Goal: Information Seeking & Learning: Learn about a topic

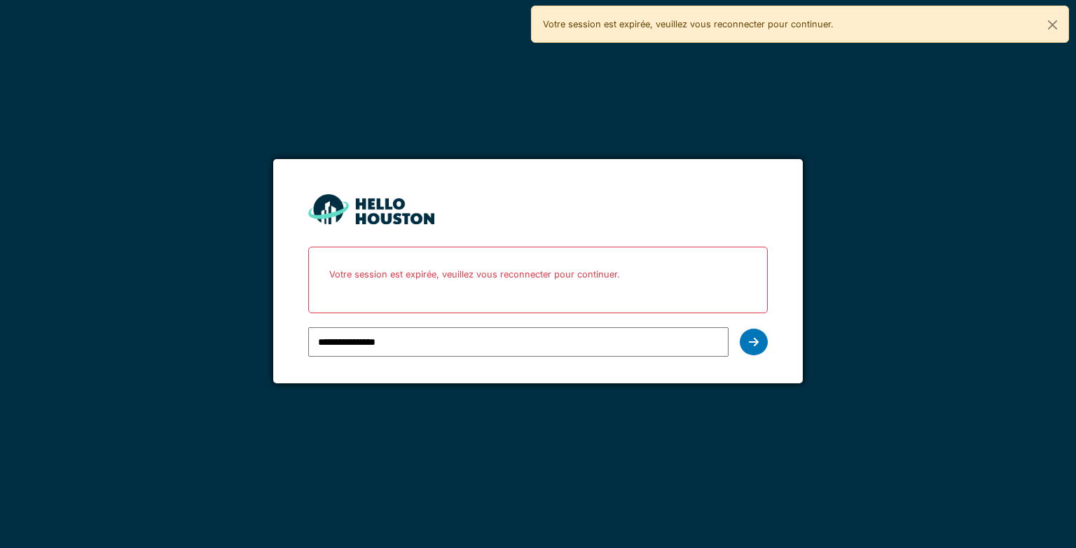
click at [776, 336] on form "**********" at bounding box center [537, 271] width 529 height 225
click at [754, 334] on div at bounding box center [754, 342] width 28 height 27
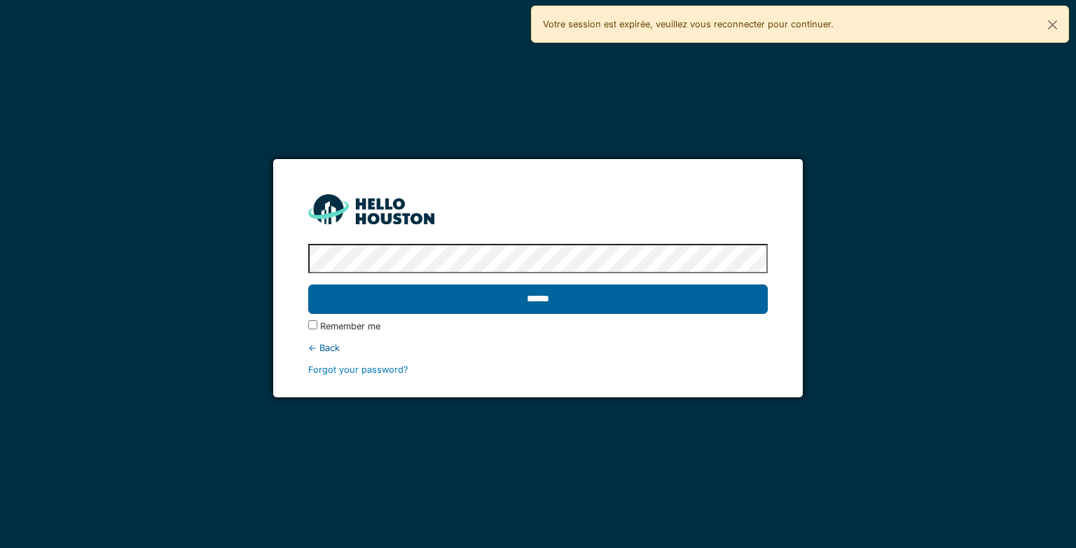
click at [709, 297] on input "******" at bounding box center [537, 299] width 459 height 29
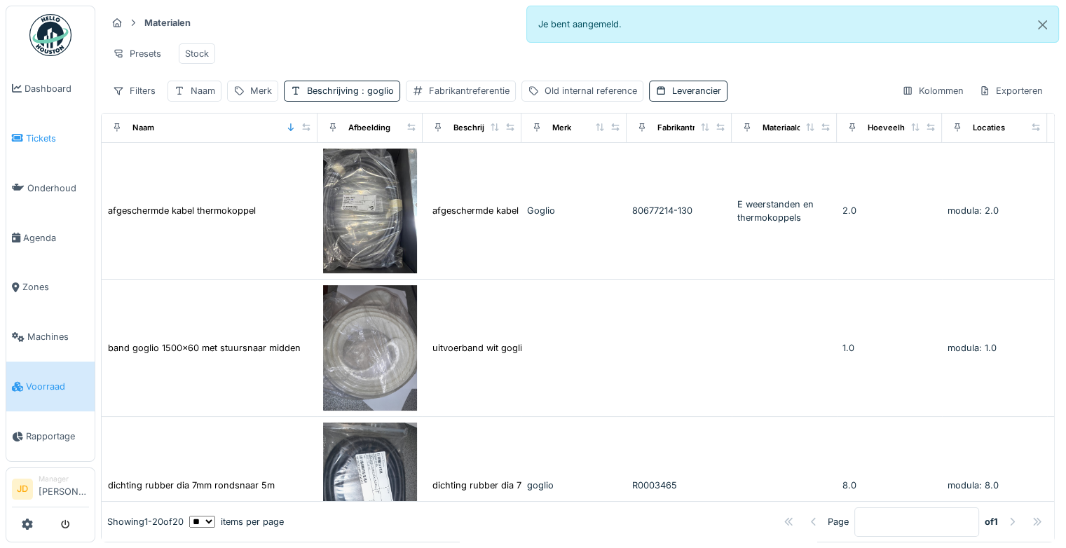
click at [26, 135] on span "Tickets" at bounding box center [57, 138] width 63 height 13
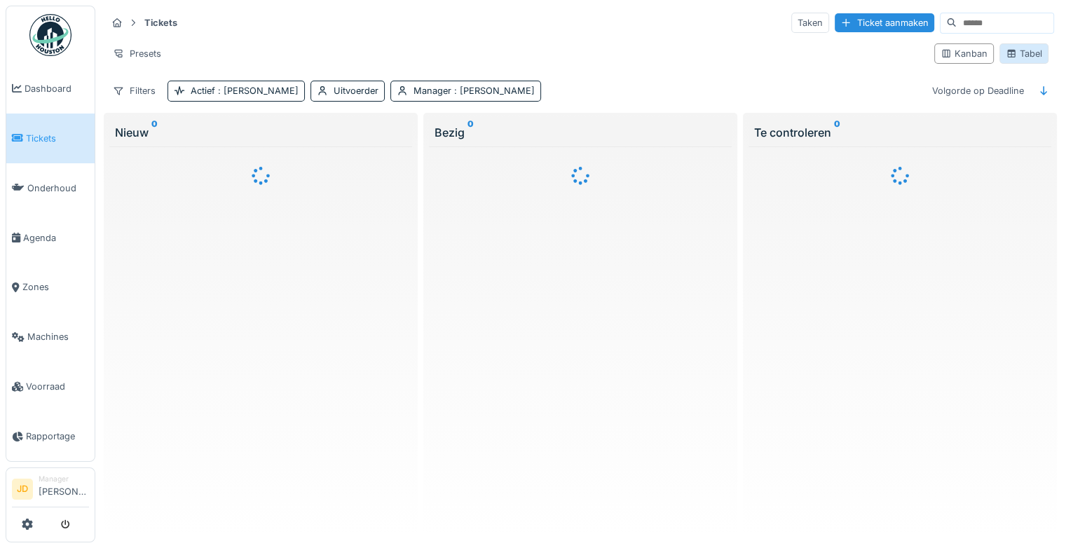
click at [1007, 50] on icon at bounding box center [1011, 54] width 8 height 8
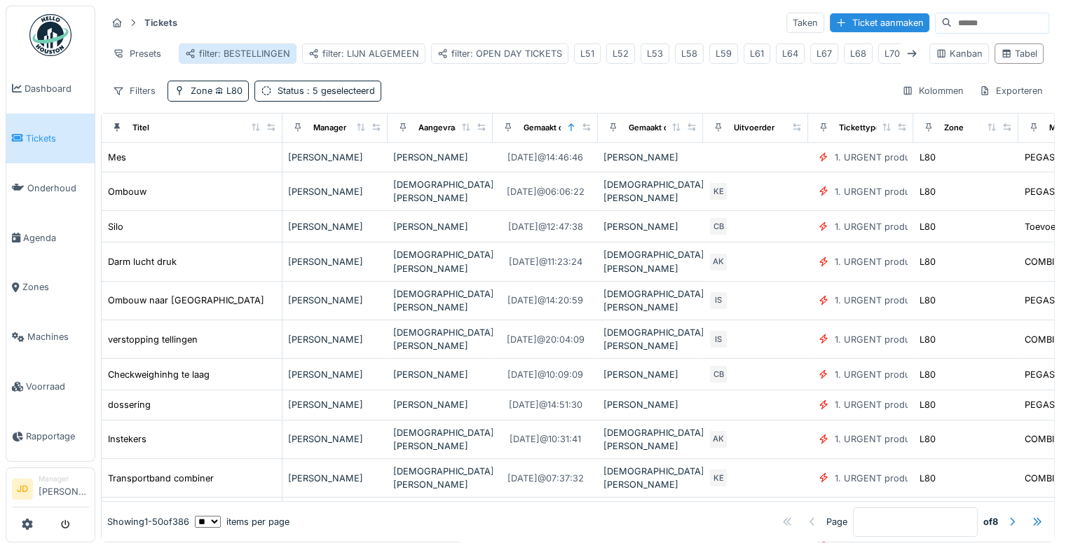
click at [209, 49] on div "filter: BESTELLINGEN" at bounding box center [237, 53] width 105 height 13
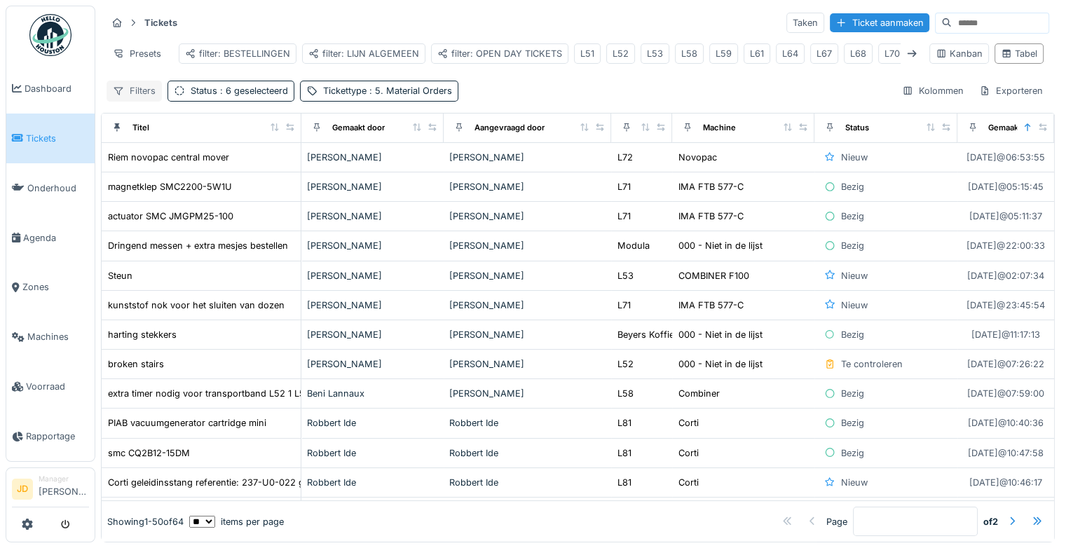
click at [151, 101] on div "Filters" at bounding box center [134, 91] width 55 height 20
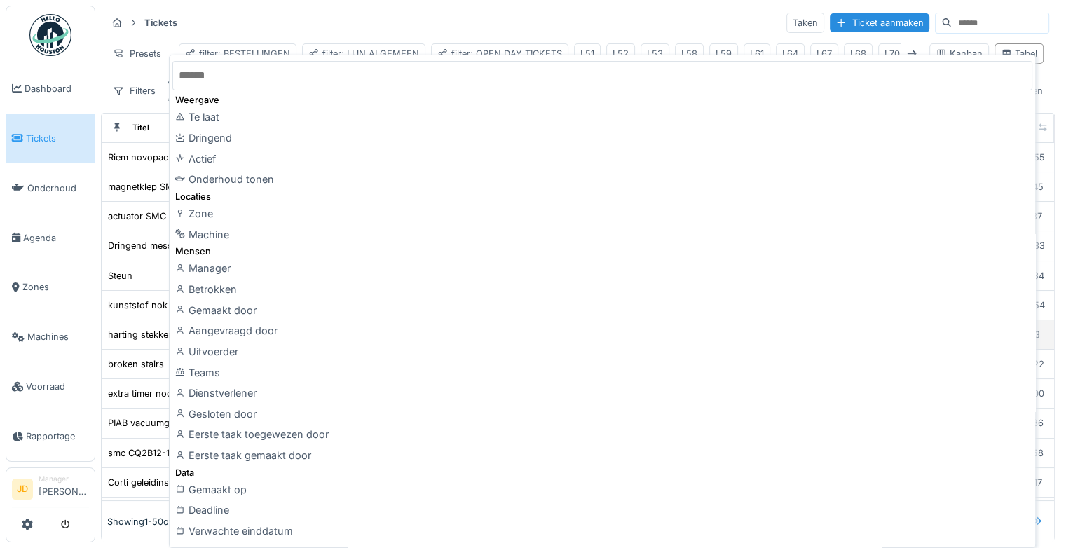
click at [284, 331] on div "Aangevraagd door" at bounding box center [602, 330] width 860 height 21
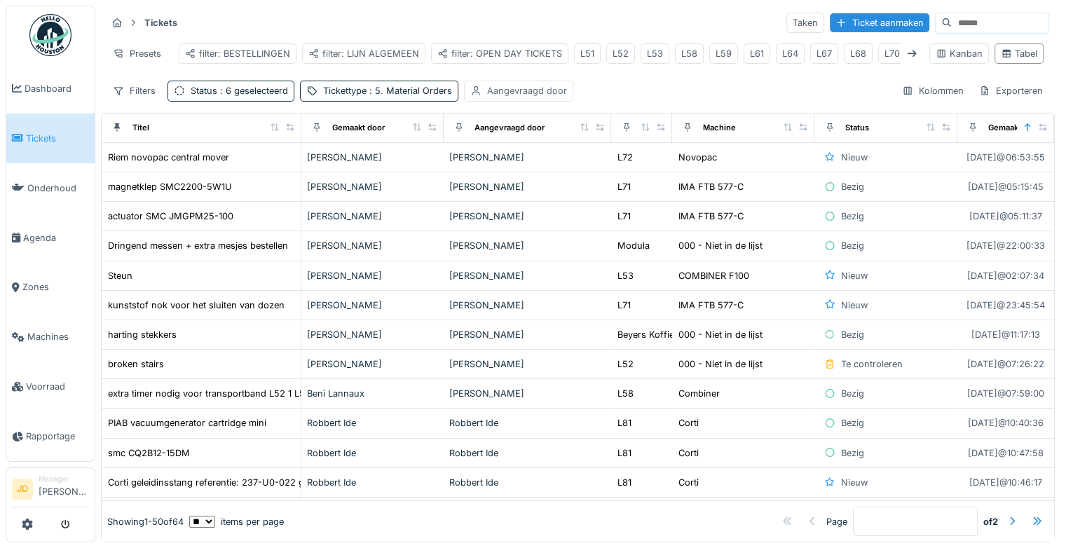
click at [521, 97] on div "Aangevraagd door" at bounding box center [527, 90] width 80 height 13
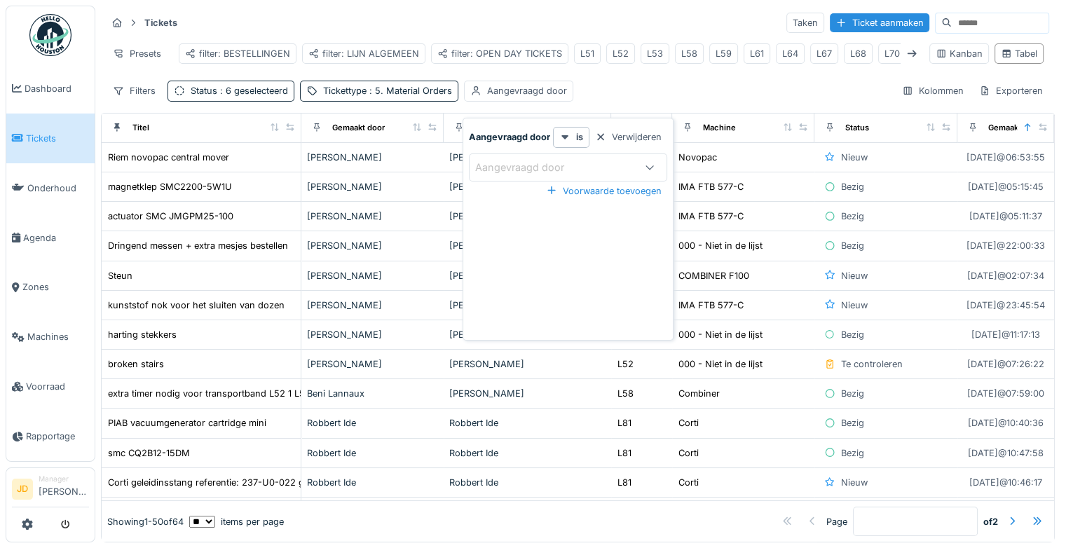
click at [544, 166] on div "Aangevraagd door" at bounding box center [529, 167] width 109 height 15
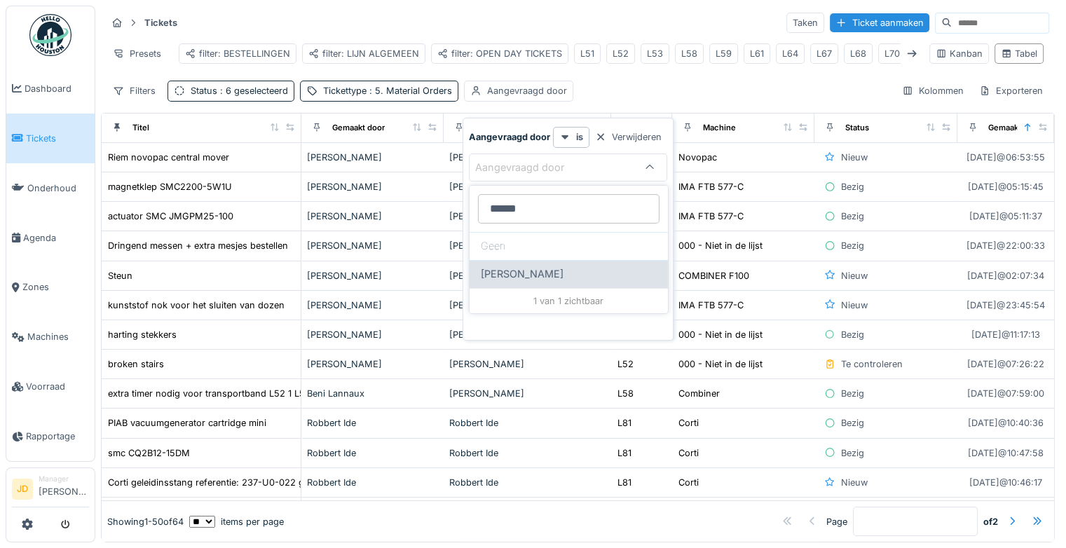
type door_c4MzY "******"
click at [499, 273] on span "[PERSON_NAME]" at bounding box center [522, 273] width 83 height 15
type input "****"
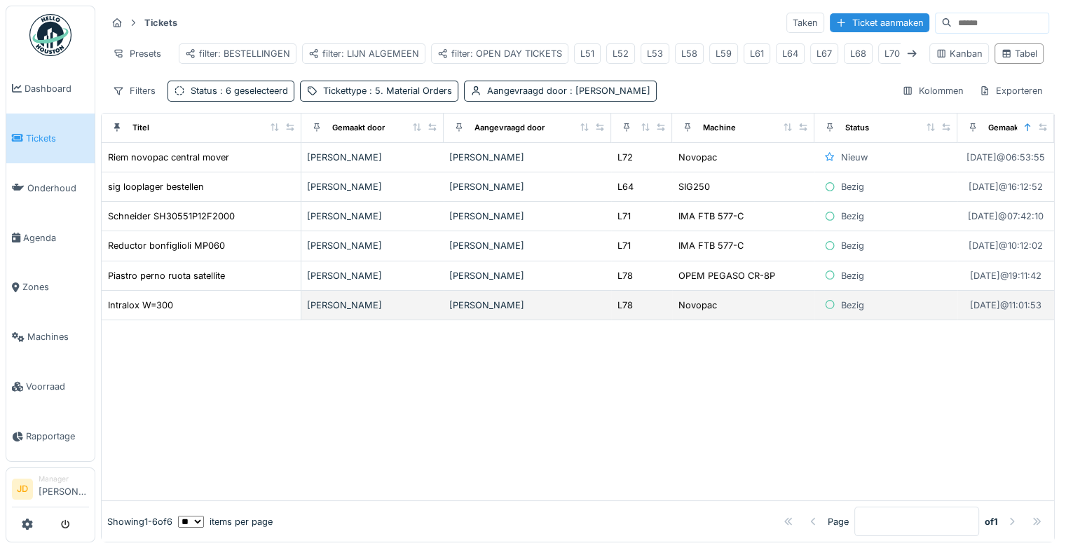
click at [787, 320] on td "Novopac" at bounding box center [743, 305] width 142 height 29
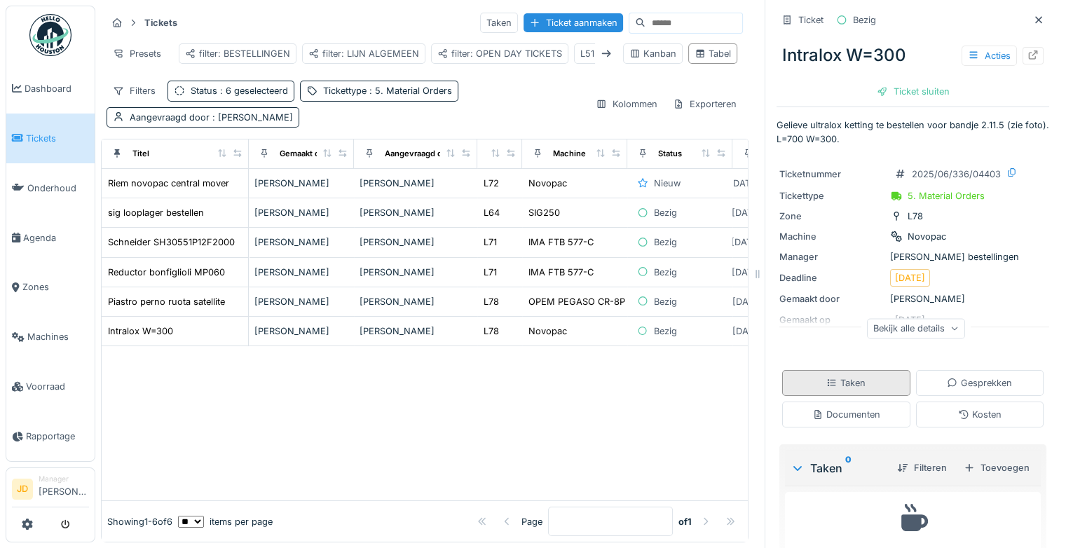
scroll to position [58, 0]
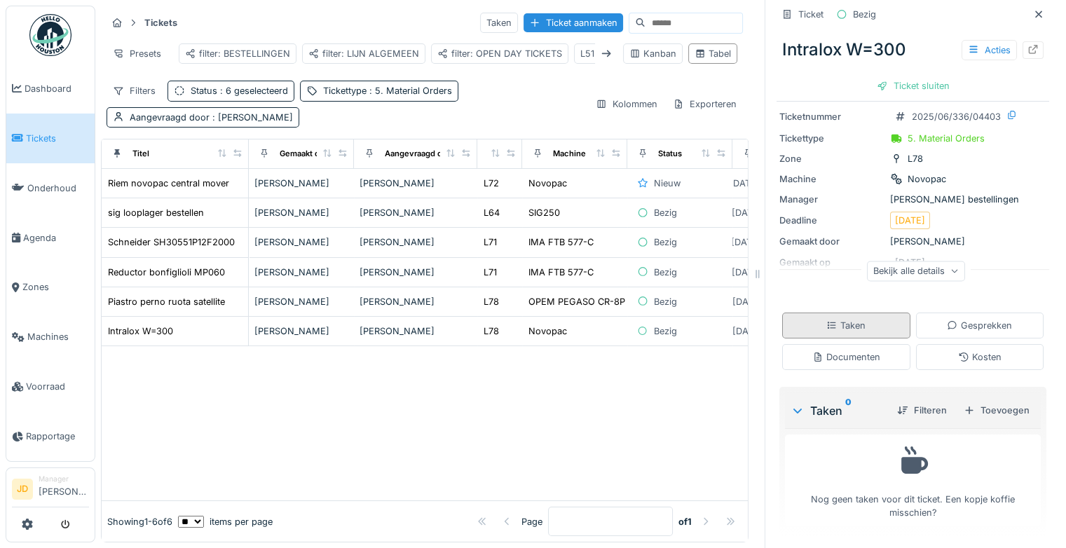
click at [825, 352] on div "Documenten" at bounding box center [846, 356] width 68 height 13
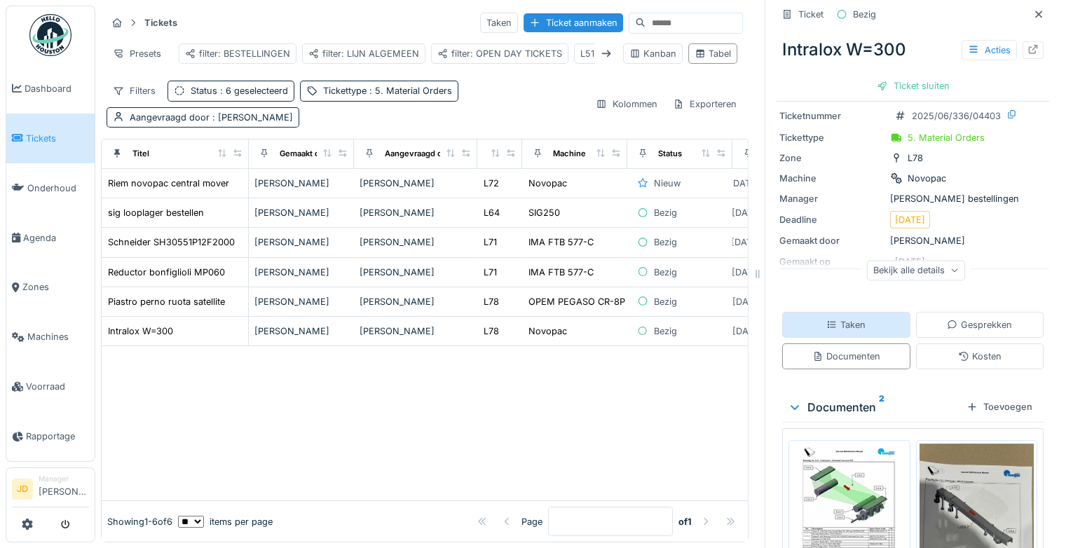
scroll to position [180, 0]
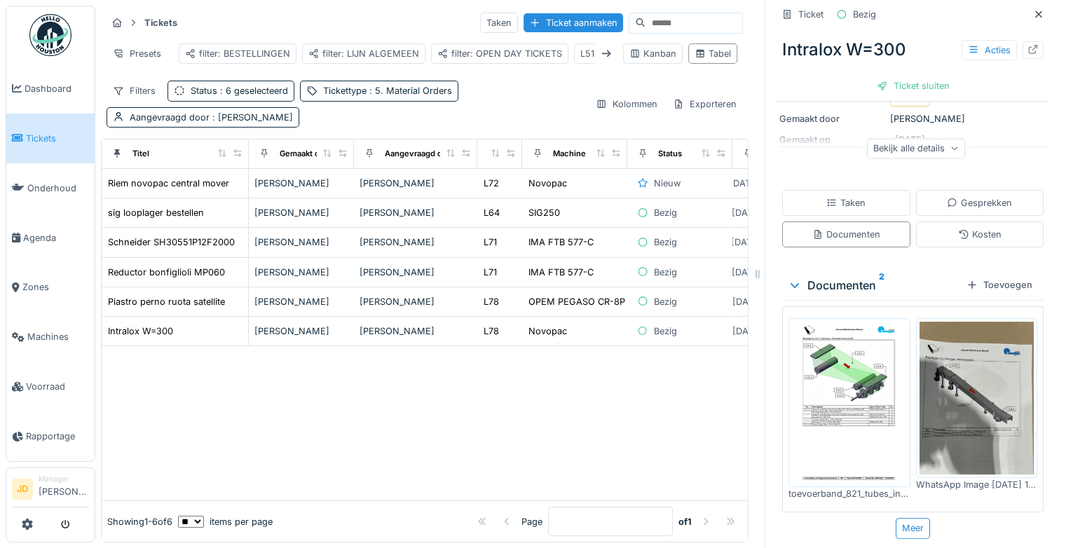
click at [821, 382] on img at bounding box center [849, 403] width 115 height 162
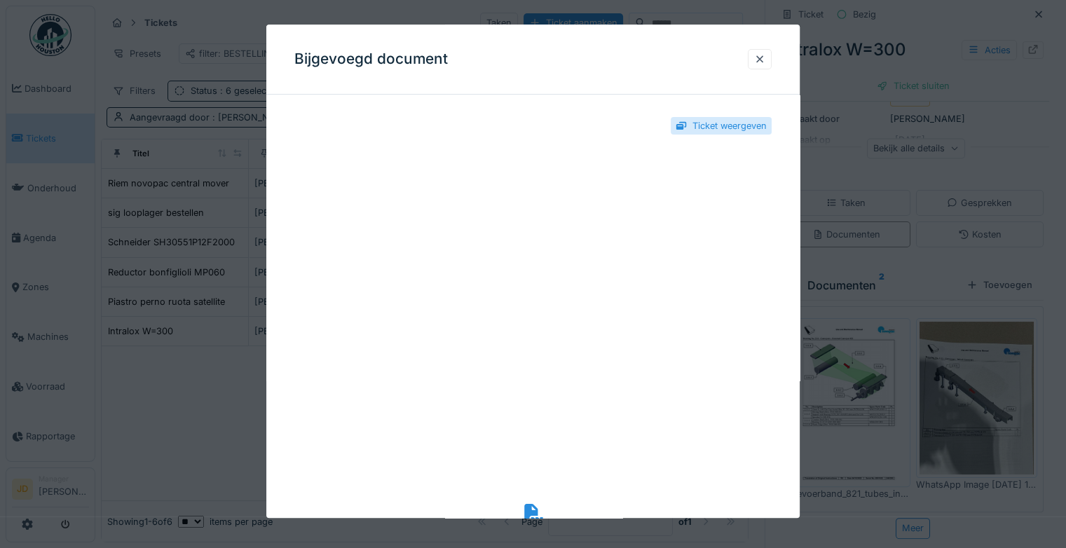
click at [903, 261] on div at bounding box center [533, 274] width 1066 height 548
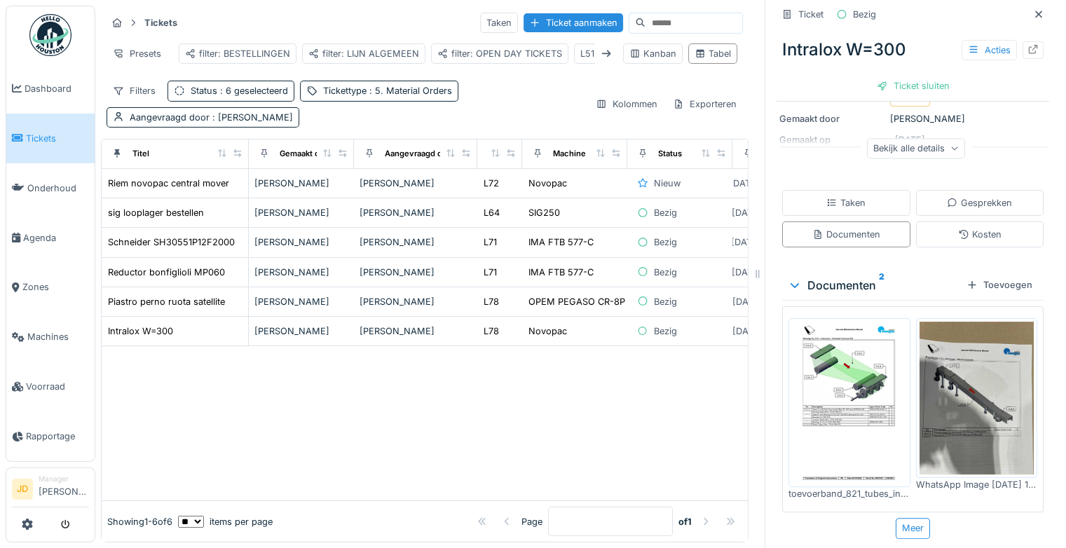
click at [43, 132] on span "Tickets" at bounding box center [57, 138] width 63 height 13
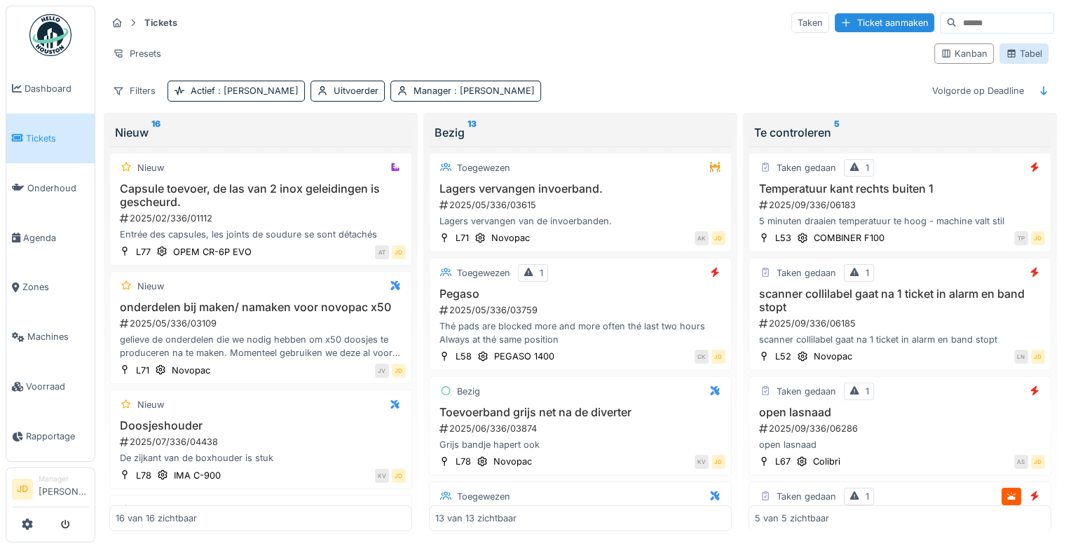
click at [1006, 47] on div "Tabel" at bounding box center [1024, 53] width 36 height 13
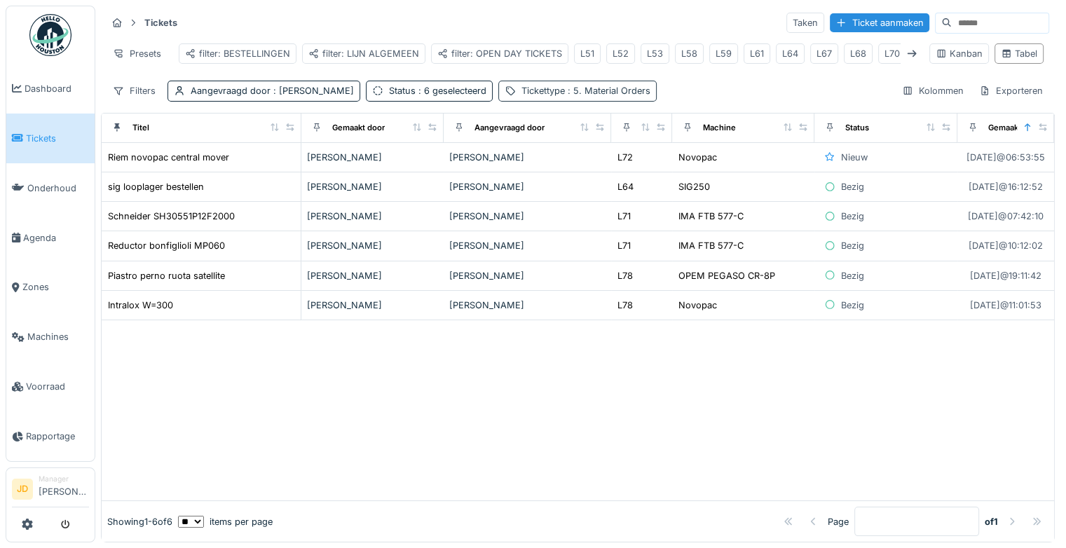
click at [577, 96] on span ": 5. Material Orders" at bounding box center [608, 91] width 86 height 11
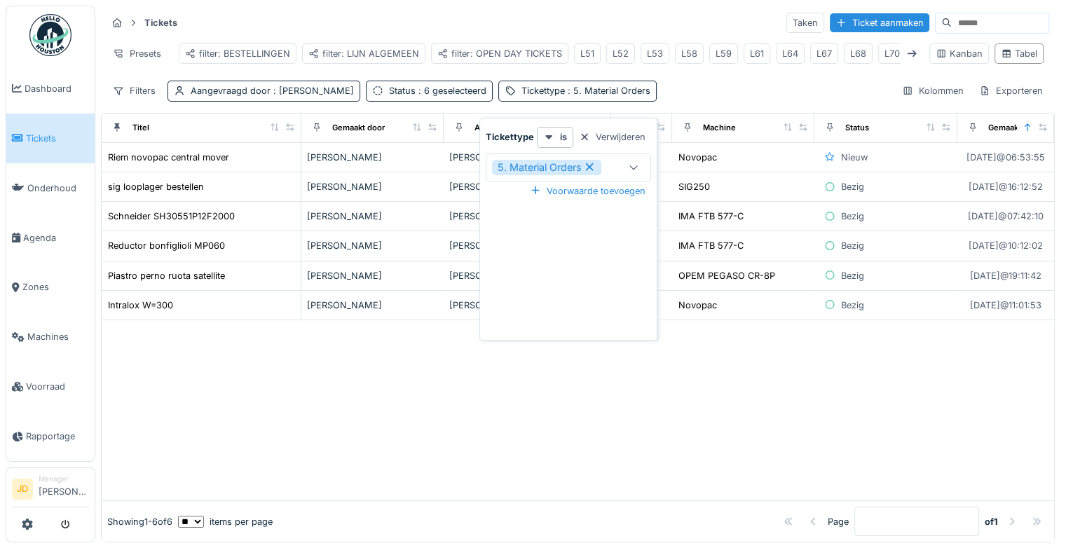
click at [592, 170] on icon at bounding box center [589, 167] width 8 height 8
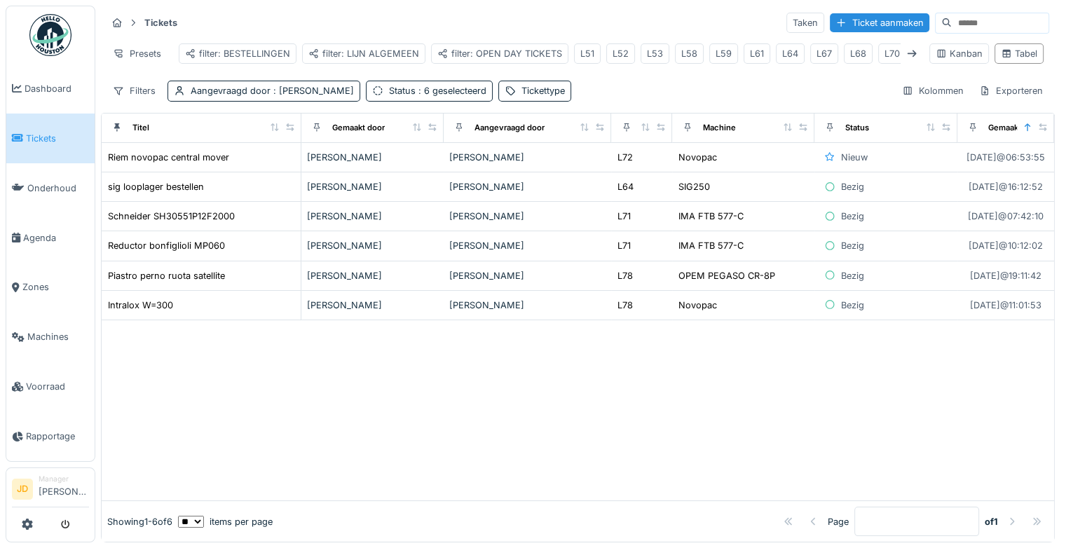
click at [700, 412] on div at bounding box center [578, 410] width 952 height 180
click at [297, 96] on span ": [PERSON_NAME]" at bounding box center [312, 91] width 83 height 11
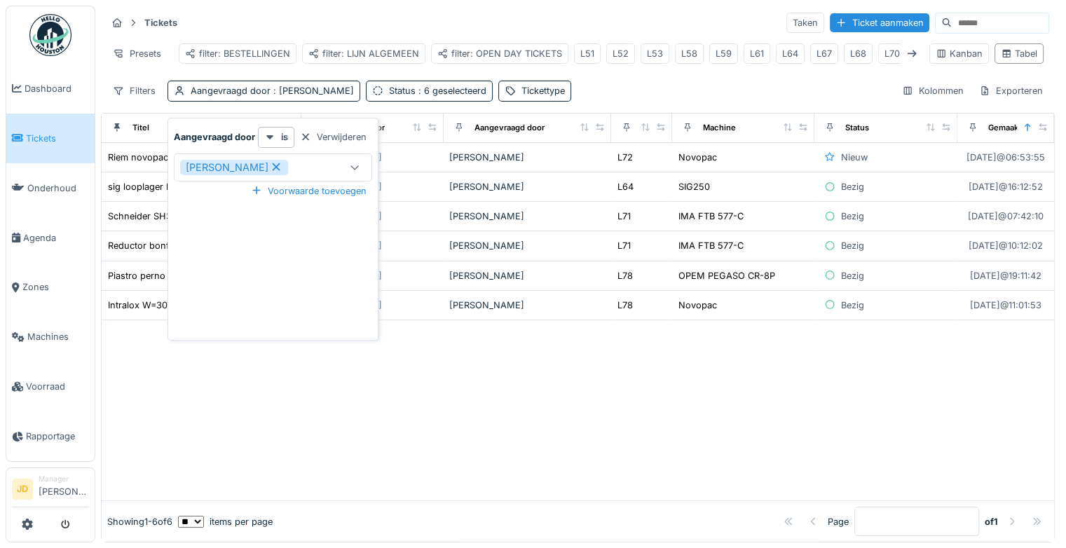
click at [270, 170] on icon at bounding box center [276, 167] width 13 height 10
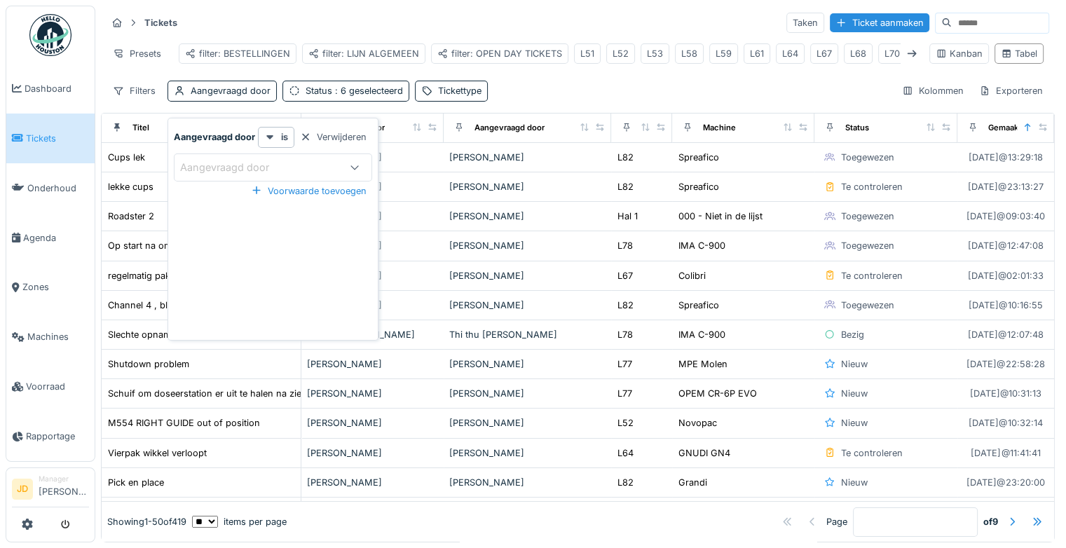
click at [628, 87] on div "Tickets Taken Ticket aanmaken Presets filter: BESTELLINGEN filter: LIJN ALGEMEE…" at bounding box center [578, 57] width 954 height 102
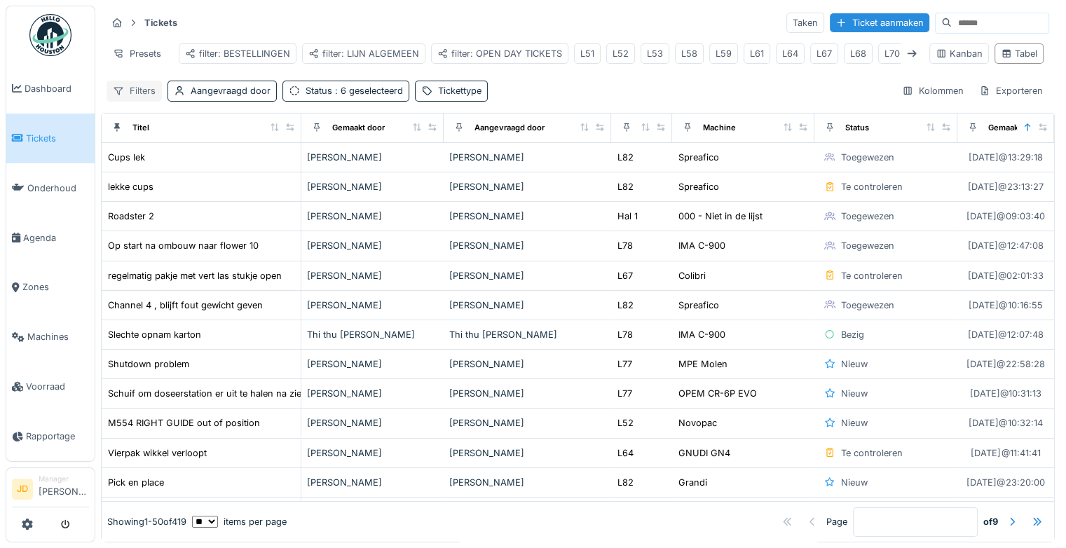
click at [146, 101] on div "Filters" at bounding box center [134, 91] width 55 height 20
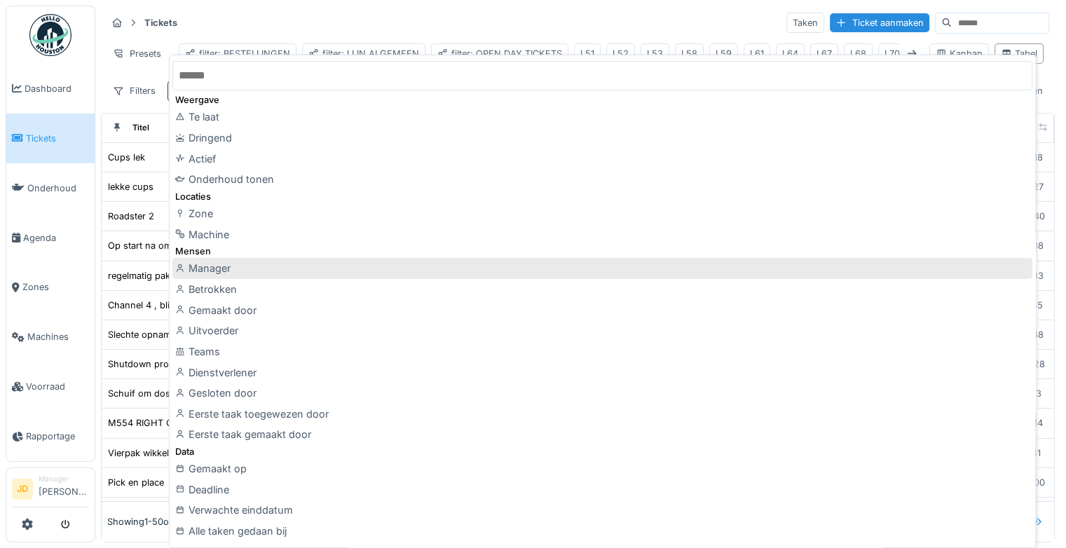
click at [240, 268] on div "Manager" at bounding box center [602, 268] width 860 height 21
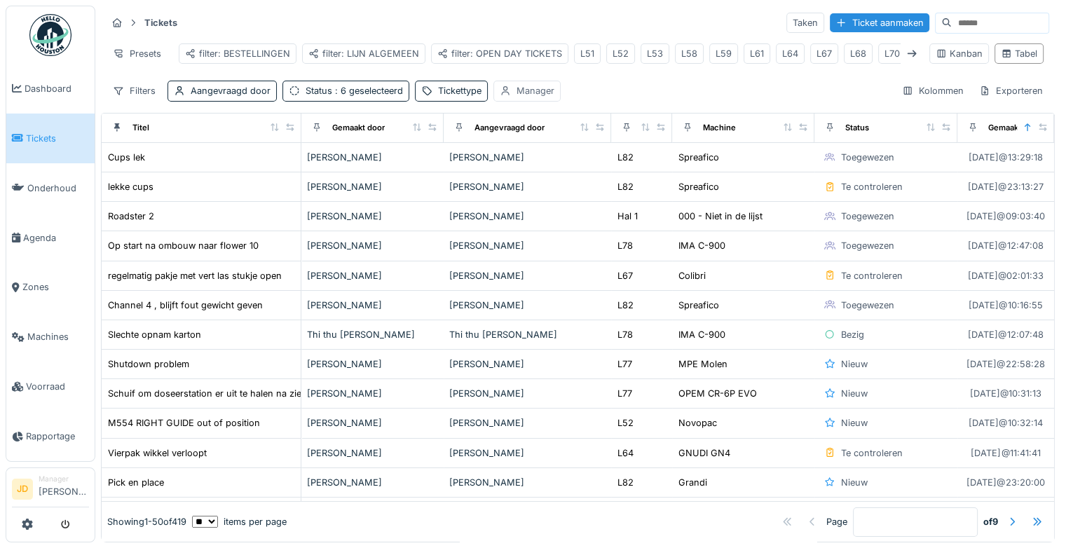
click at [538, 97] on div "Manager" at bounding box center [536, 90] width 38 height 13
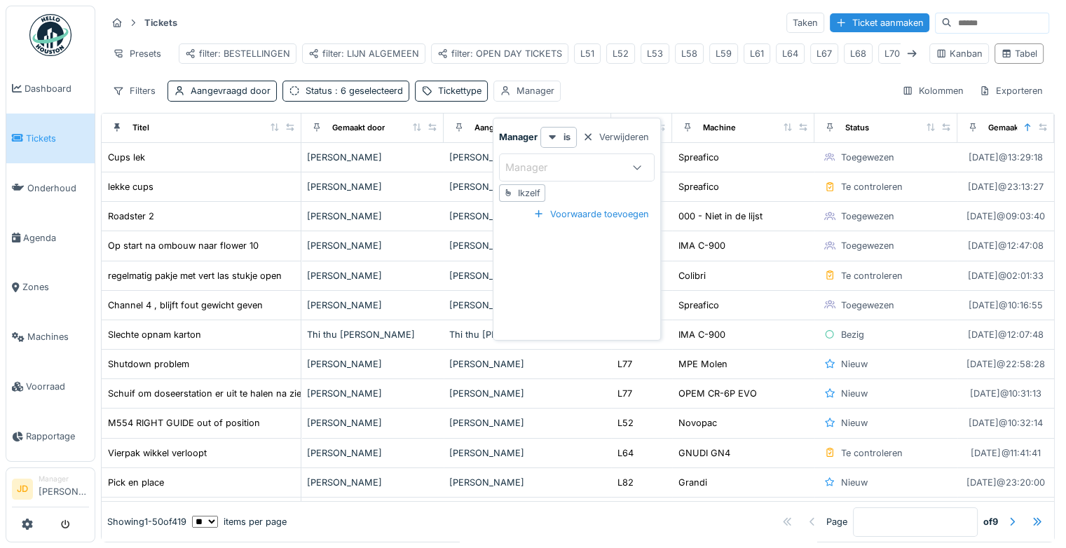
click at [525, 196] on div "Ikzelf" at bounding box center [529, 192] width 22 height 13
type input "****"
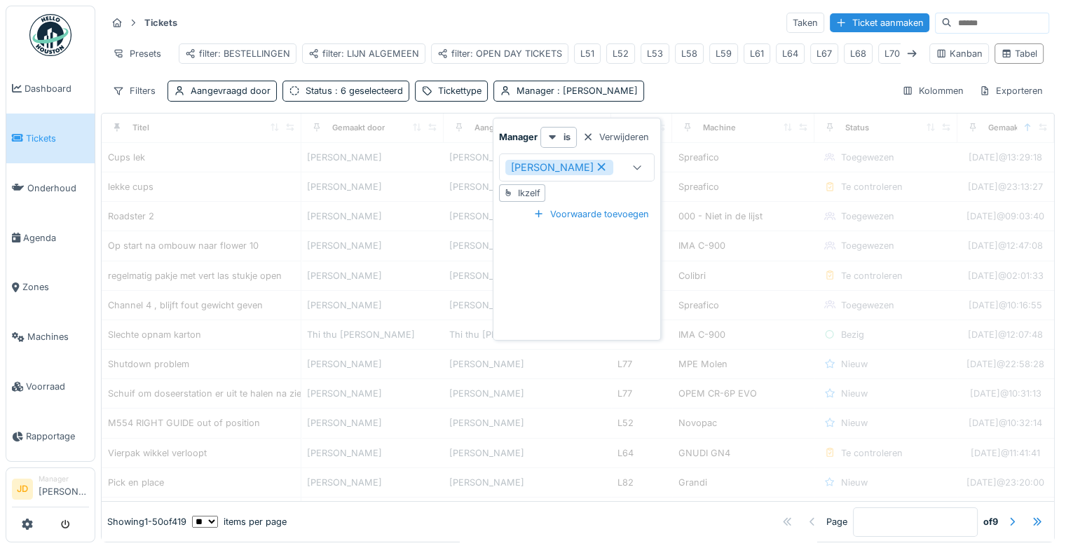
click at [683, 93] on div "Filters Aangevraagd door Status : 6 geselecteerd Tickettype Manager : Jasper De…" at bounding box center [578, 91] width 943 height 20
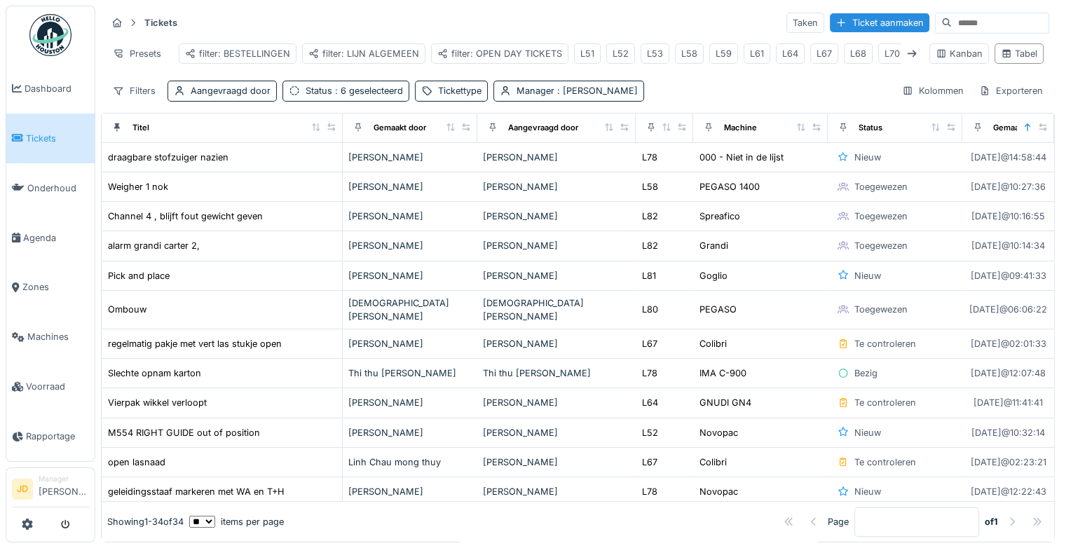
drag, startPoint x: 287, startPoint y: 138, endPoint x: 331, endPoint y: 144, distance: 44.5
click at [331, 143] on th "Titel" at bounding box center [222, 128] width 241 height 29
click at [559, 94] on span ": [PERSON_NAME]" at bounding box center [595, 91] width 83 height 11
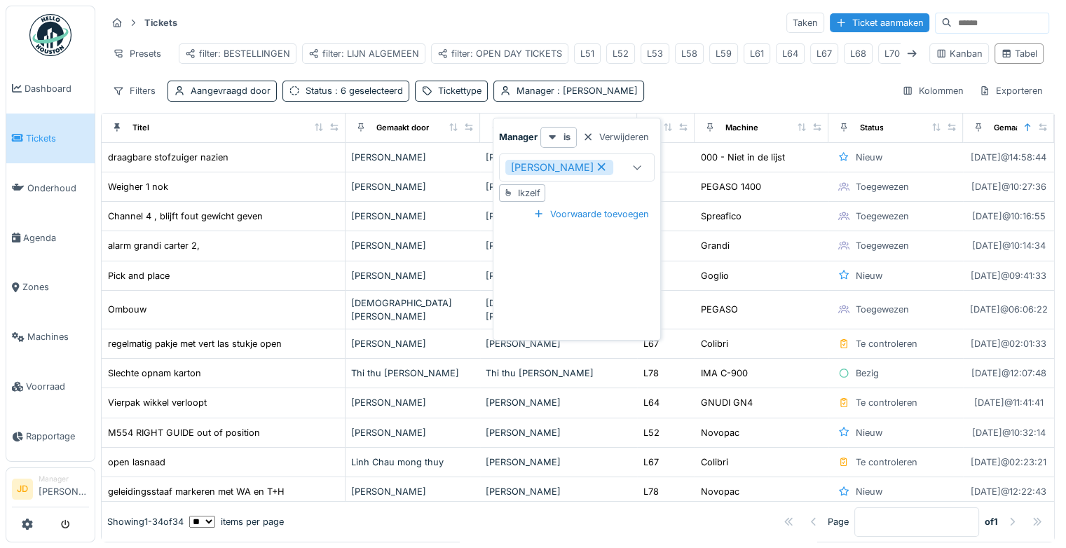
click at [622, 156] on div at bounding box center [637, 167] width 34 height 27
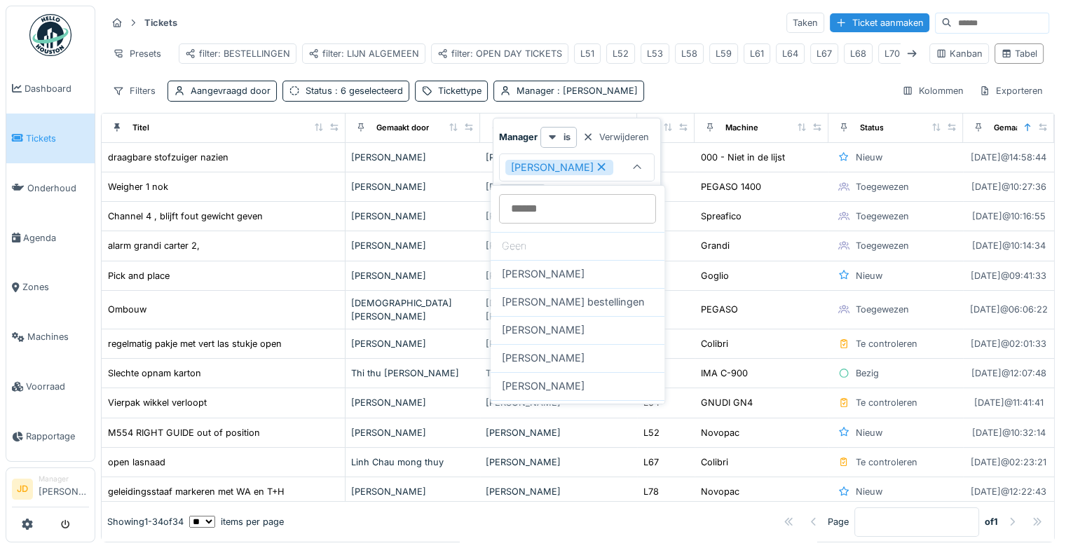
click at [557, 203] on input at bounding box center [577, 208] width 157 height 29
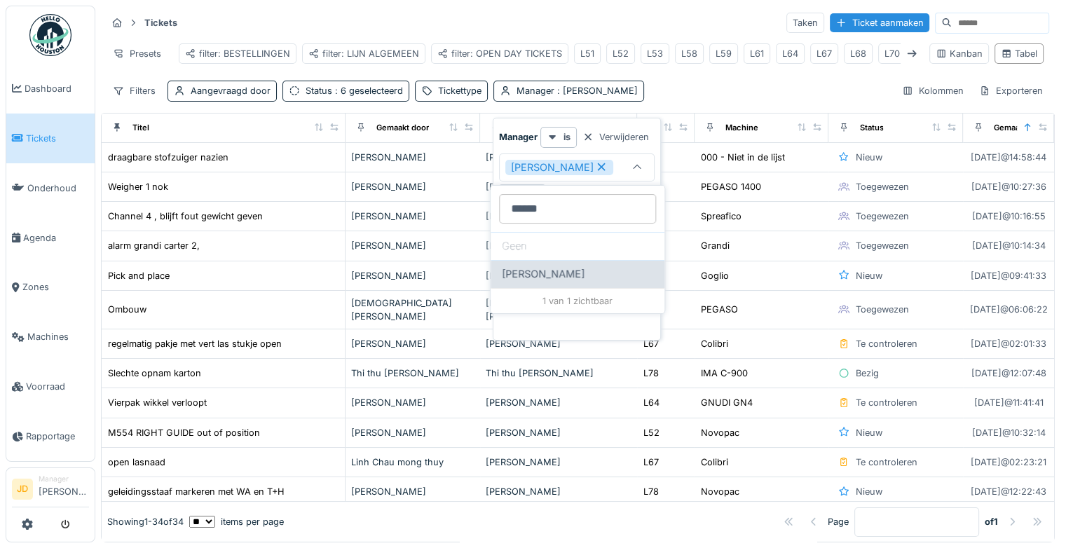
type input "******"
click at [523, 276] on span "[PERSON_NAME]" at bounding box center [543, 273] width 83 height 15
type input "*********"
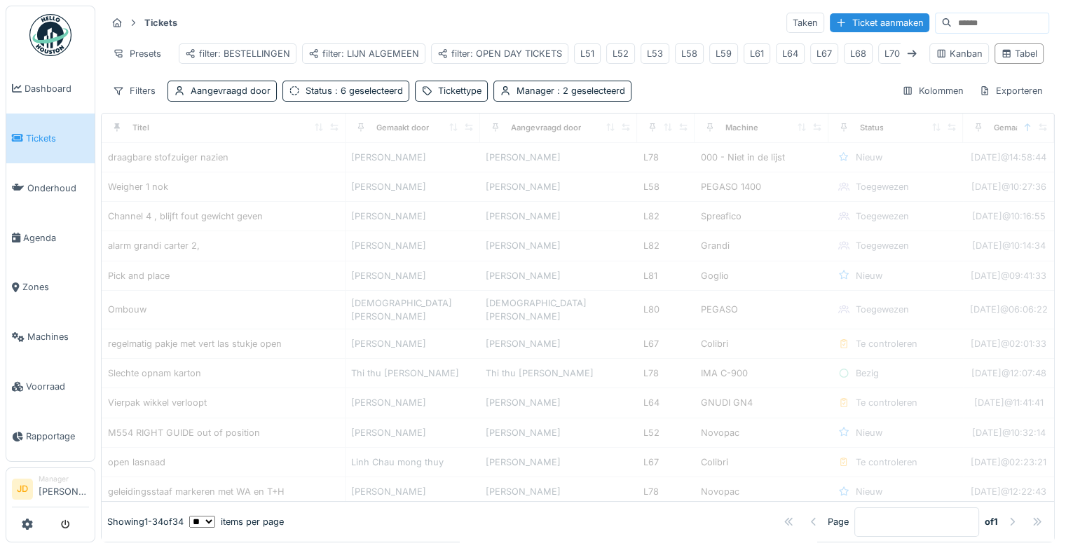
click at [700, 96] on div "Filters Aangevraagd door Status : 6 geselecteerd Tickettype Manager : 2 geselec…" at bounding box center [578, 91] width 943 height 20
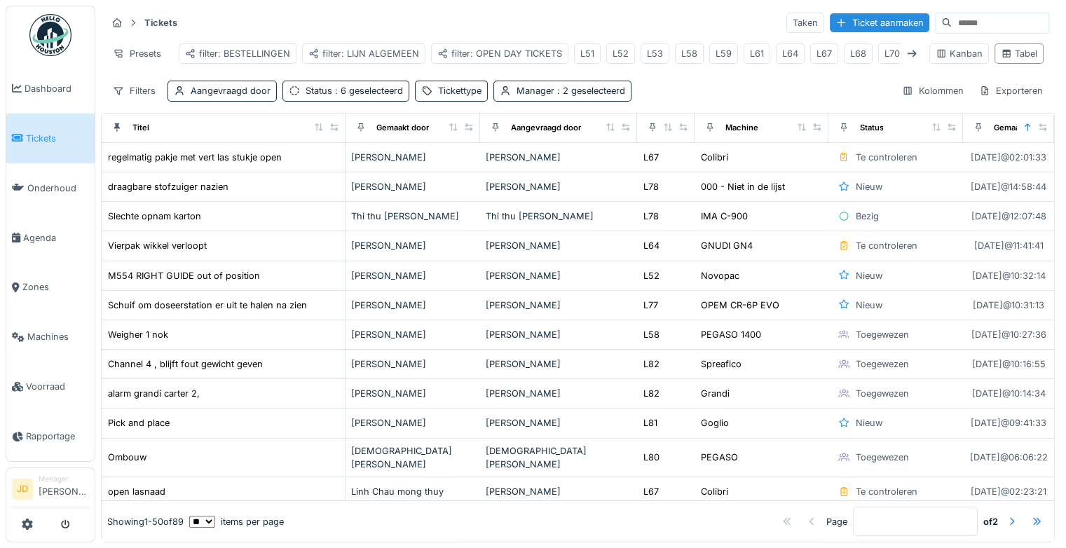
click at [39, 141] on span "Tickets" at bounding box center [57, 138] width 63 height 13
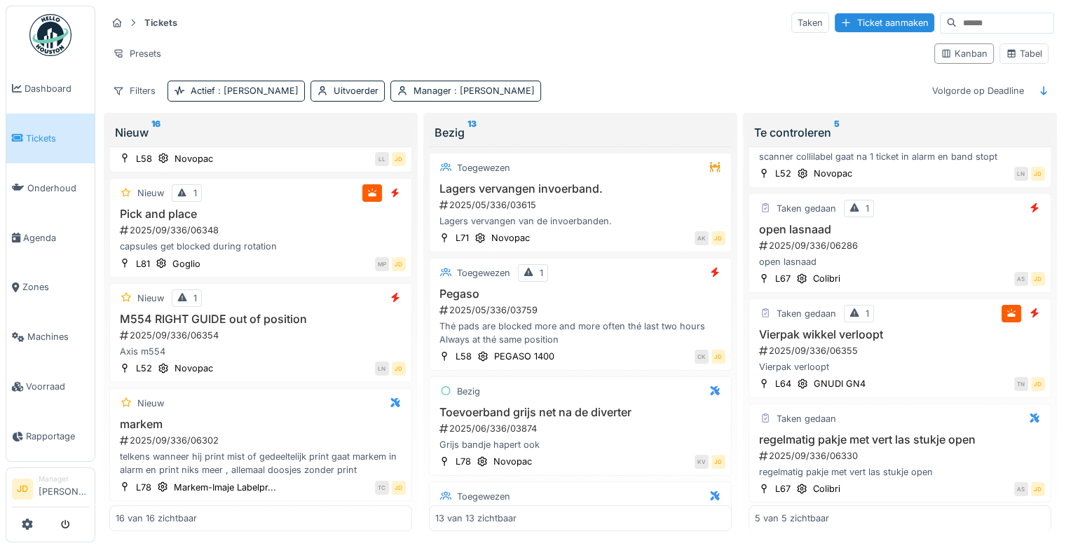
scroll to position [1278, 0]
click at [274, 338] on div "2025/09/336/06354" at bounding box center [261, 335] width 287 height 13
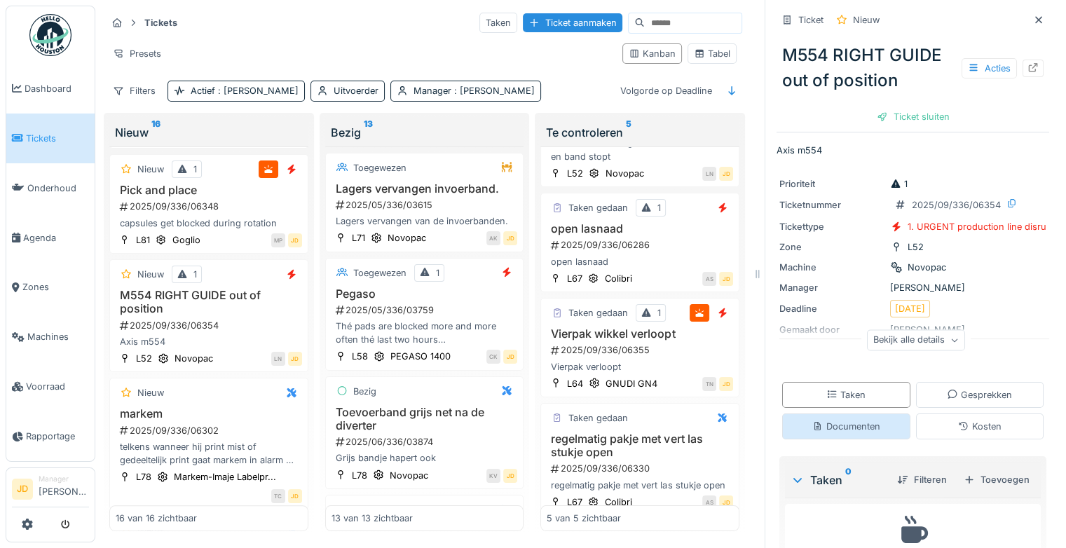
click at [847, 423] on div "Documenten" at bounding box center [846, 426] width 68 height 13
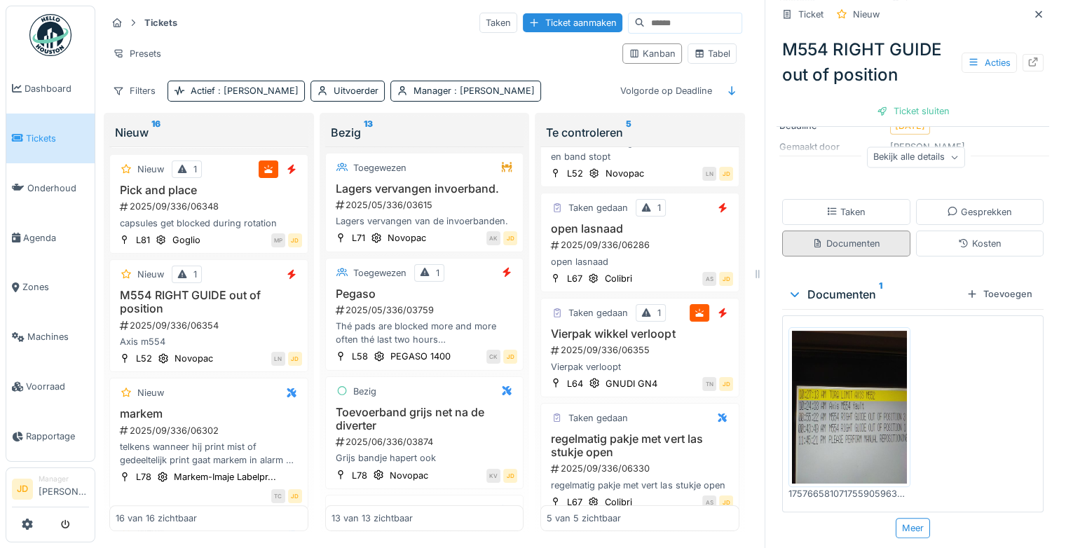
scroll to position [182, 0]
click at [847, 423] on img at bounding box center [849, 407] width 115 height 153
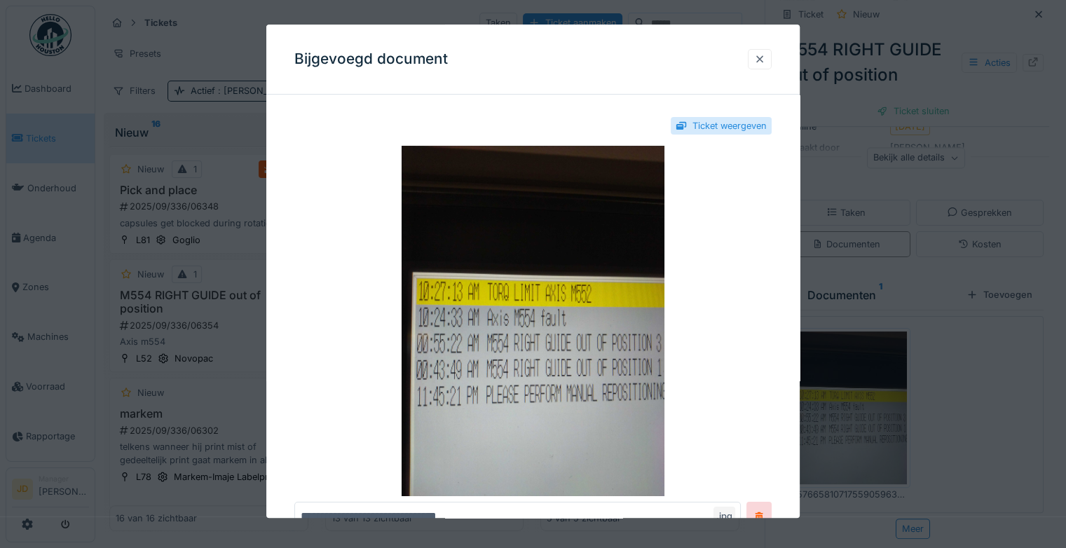
click at [763, 60] on div at bounding box center [759, 59] width 11 height 13
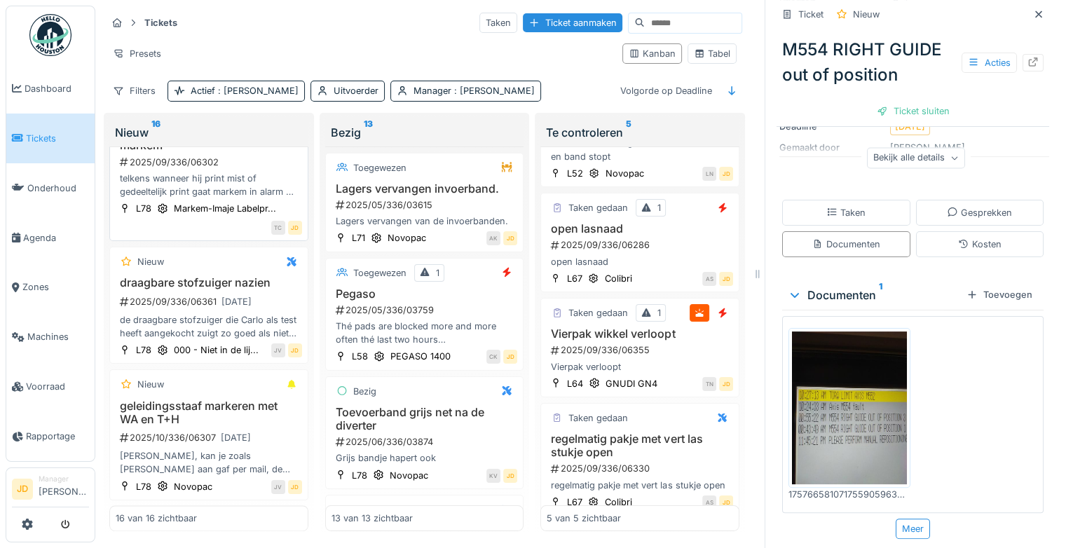
scroll to position [1751, 0]
click at [413, 84] on div "Manager : [PERSON_NAME]" at bounding box center [473, 90] width 121 height 13
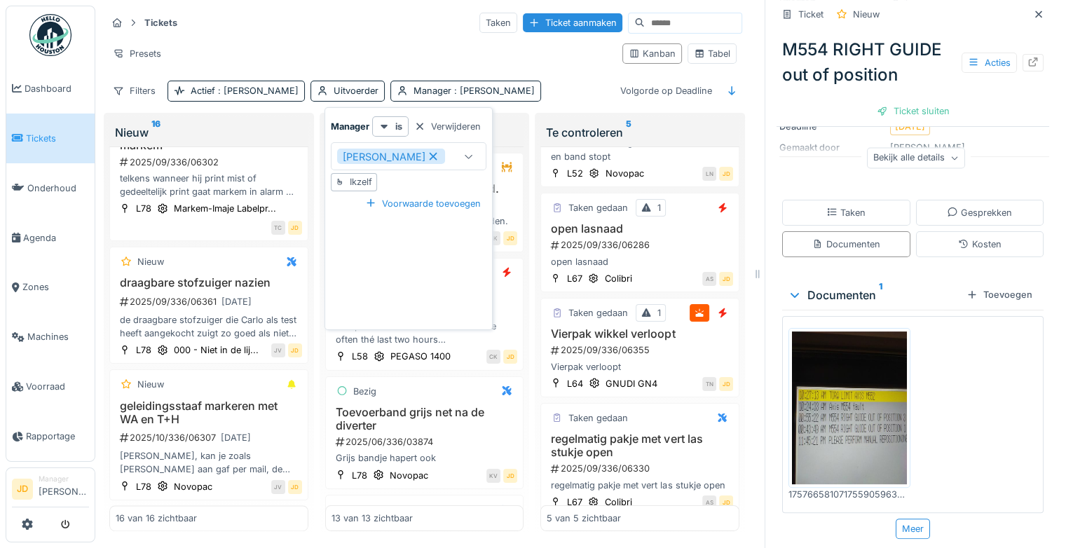
click at [427, 151] on icon at bounding box center [433, 156] width 13 height 10
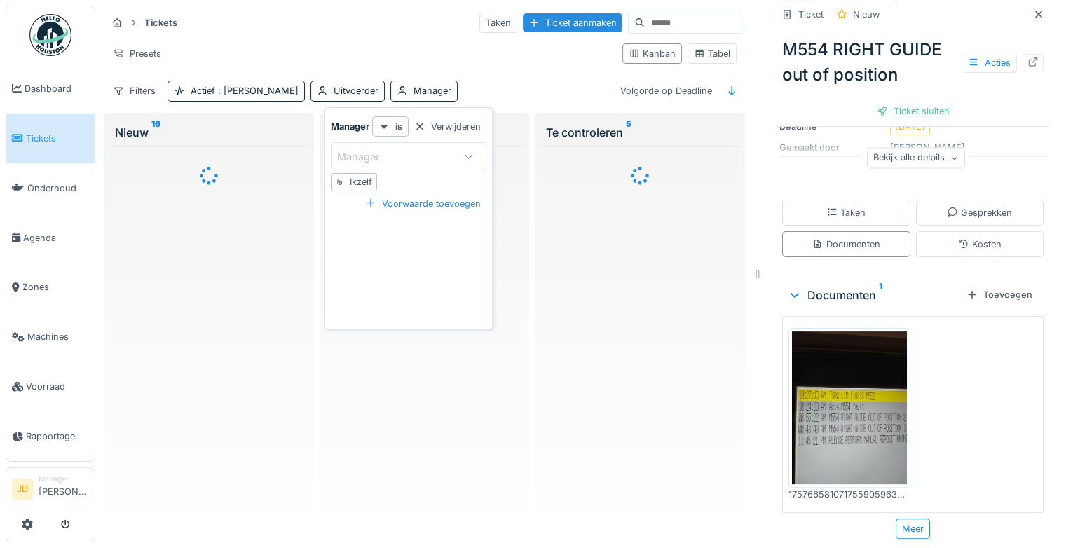
scroll to position [0, 0]
click at [1035, 11] on icon at bounding box center [1038, 14] width 7 height 7
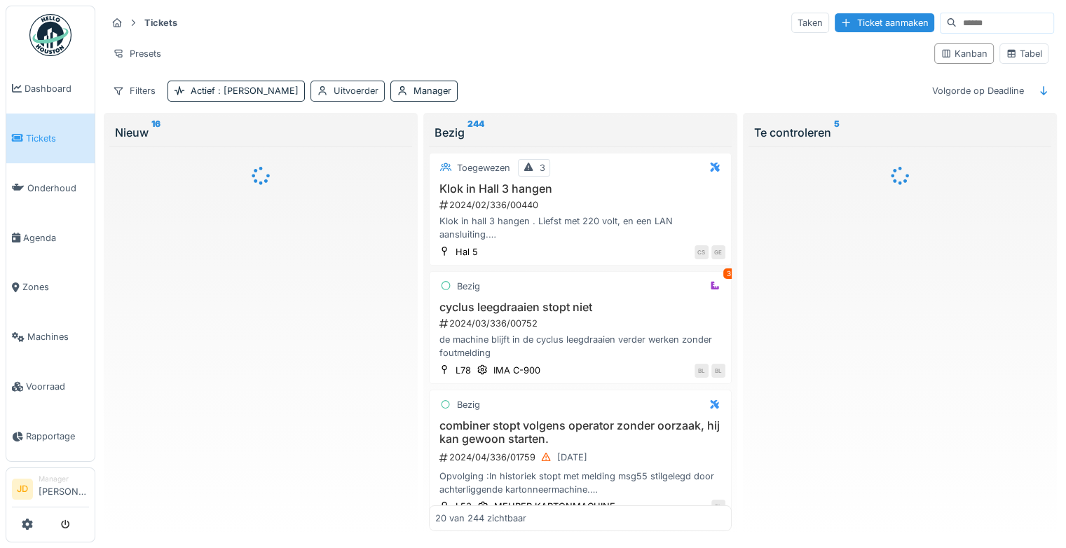
click at [334, 84] on div "Uitvoerder" at bounding box center [356, 90] width 45 height 13
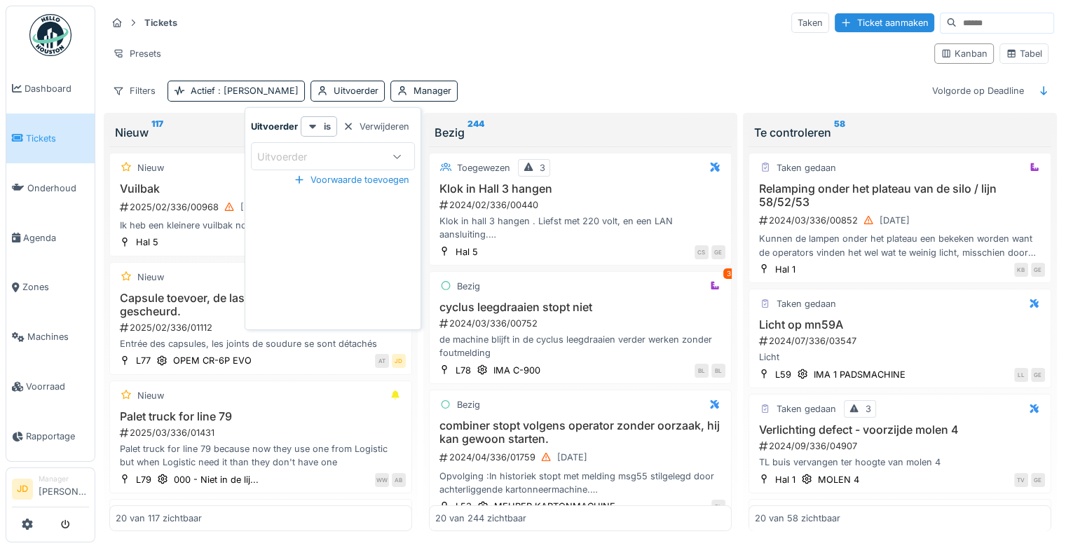
click at [295, 149] on div "Uitvoerder" at bounding box center [291, 156] width 69 height 15
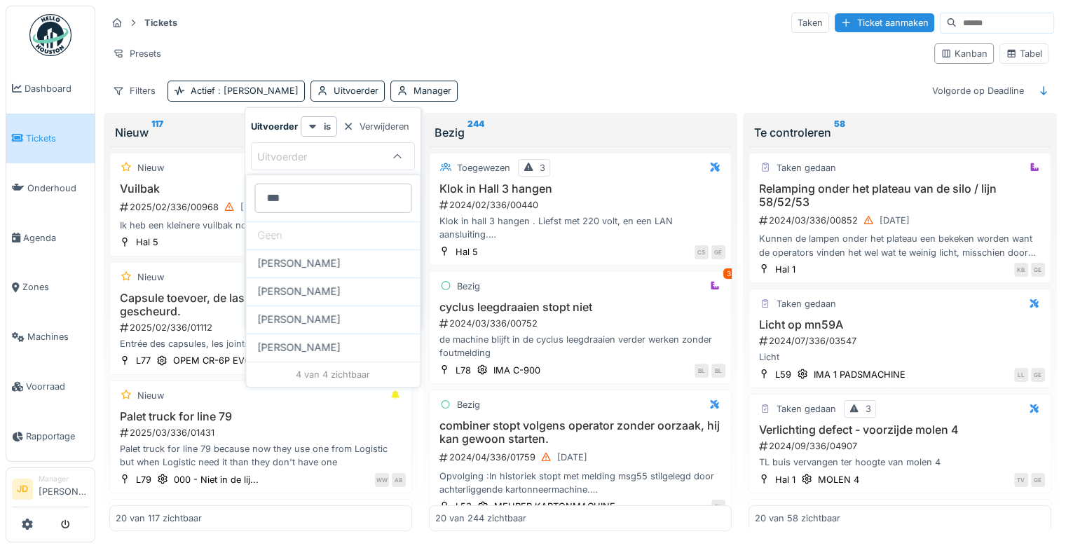
type input "****"
click at [458, 69] on div "Tickets Taken Ticket aanmaken Presets Kanban Tabel Filters Actief : Ja Uitvoerd…" at bounding box center [580, 57] width 959 height 102
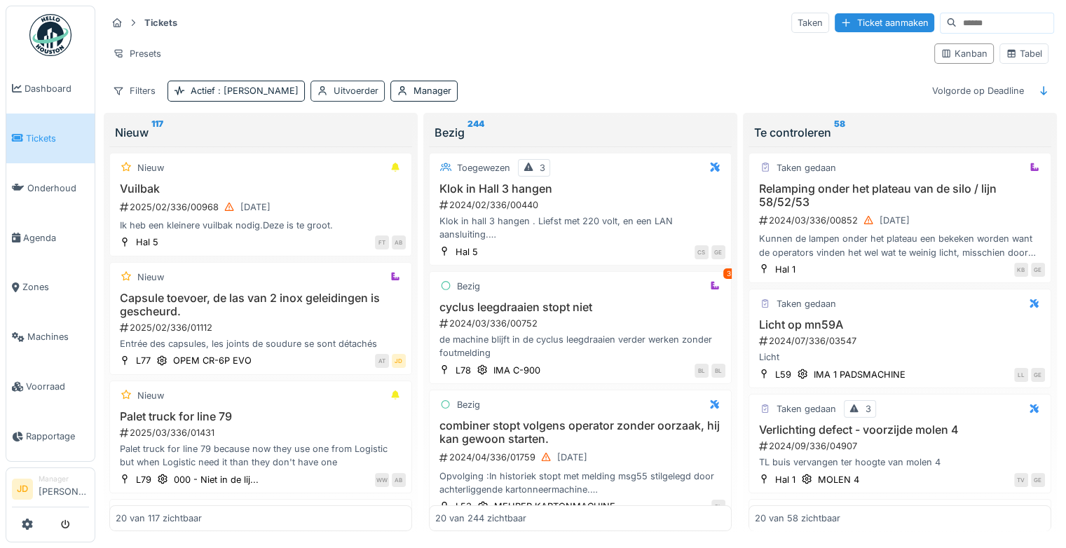
click at [334, 89] on div "Uitvoerder" at bounding box center [356, 90] width 45 height 13
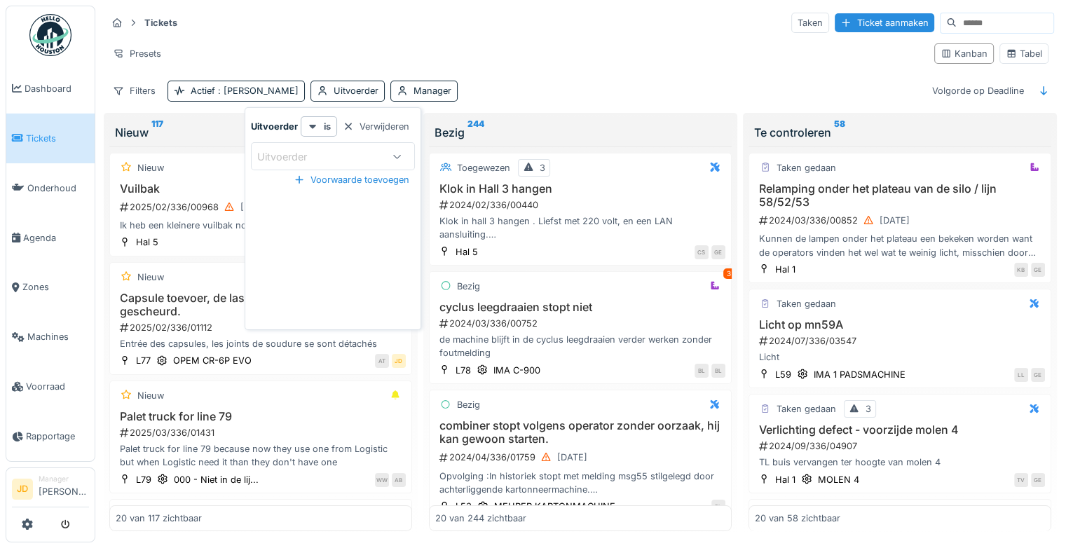
click at [287, 158] on div "Uitvoerder" at bounding box center [291, 156] width 69 height 15
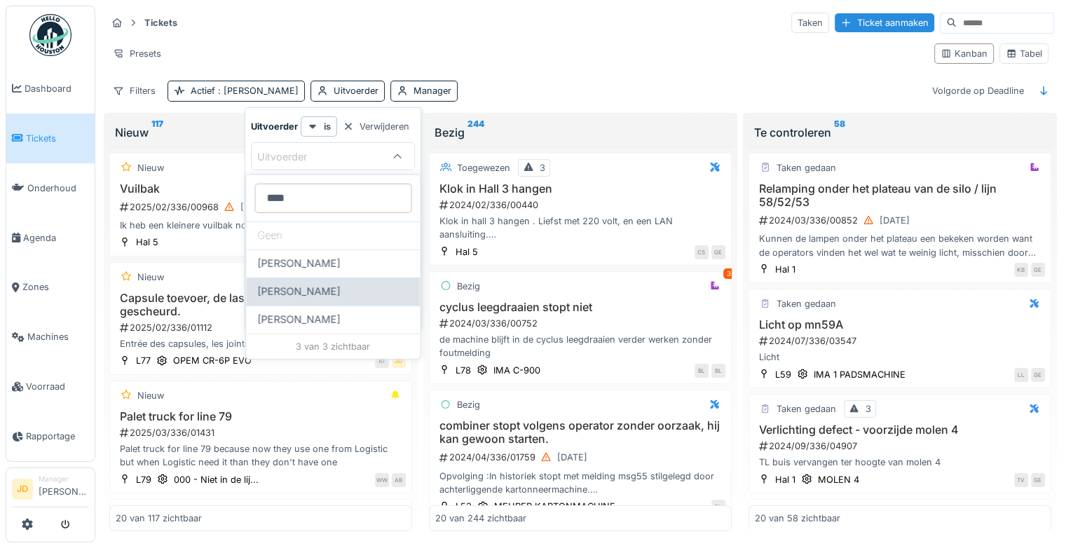
type input "****"
click at [341, 282] on div "[PERSON_NAME]" at bounding box center [333, 292] width 174 height 28
type input "****"
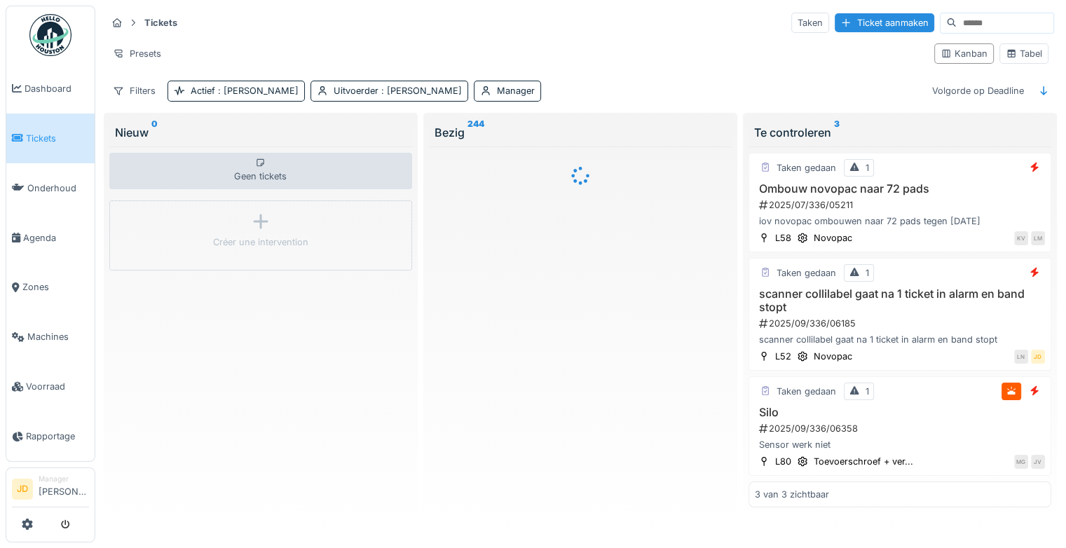
click at [542, 33] on div "Tickets Taken Ticket aanmaken" at bounding box center [581, 22] width 948 height 23
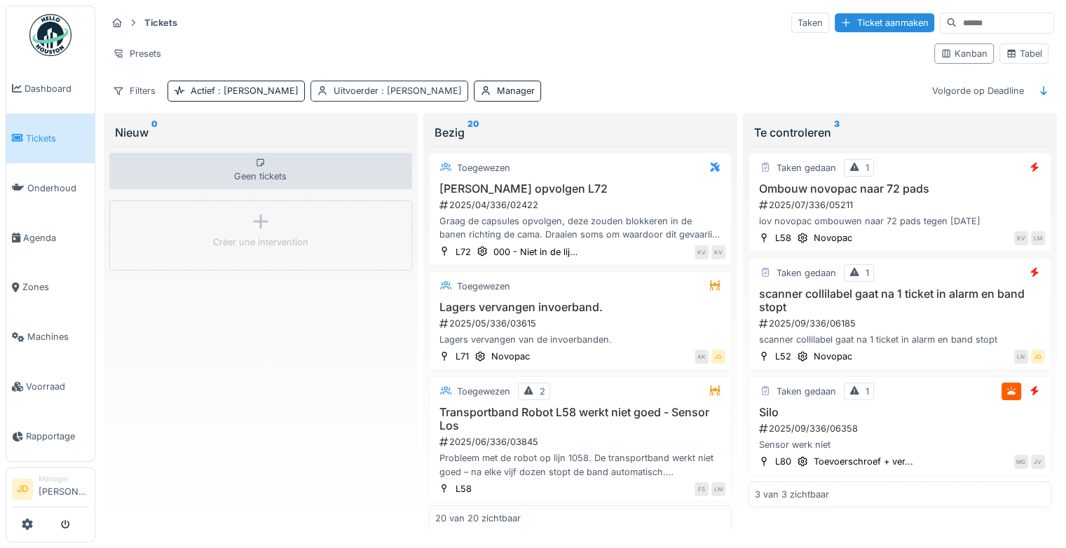
click at [378, 92] on span ": [PERSON_NAME]" at bounding box center [419, 91] width 83 height 11
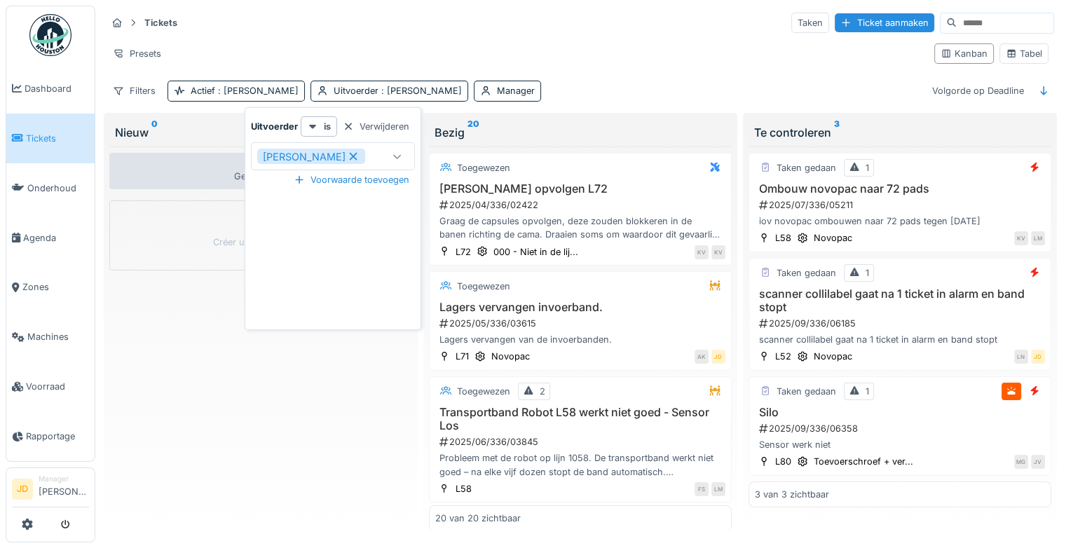
click at [347, 160] on icon at bounding box center [353, 156] width 13 height 10
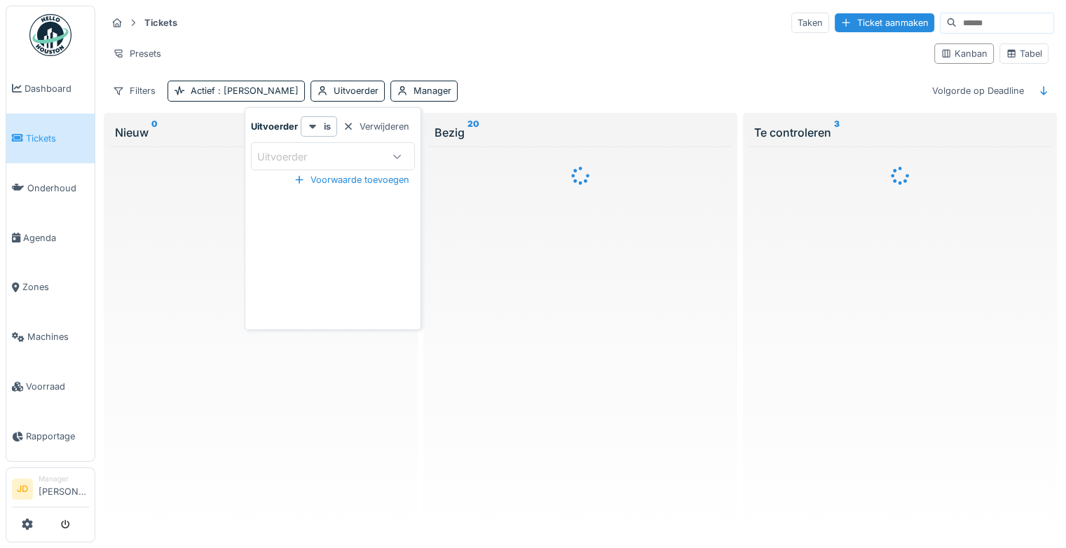
click at [303, 160] on div "Uitvoerder" at bounding box center [291, 156] width 69 height 15
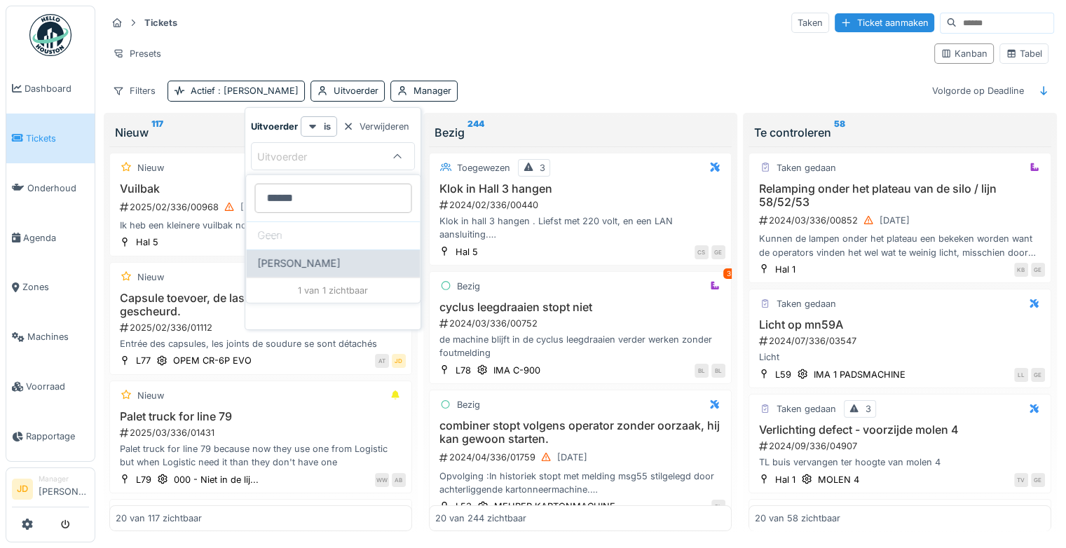
type input "******"
click at [300, 257] on span "[PERSON_NAME]" at bounding box center [298, 263] width 83 height 15
type input "****"
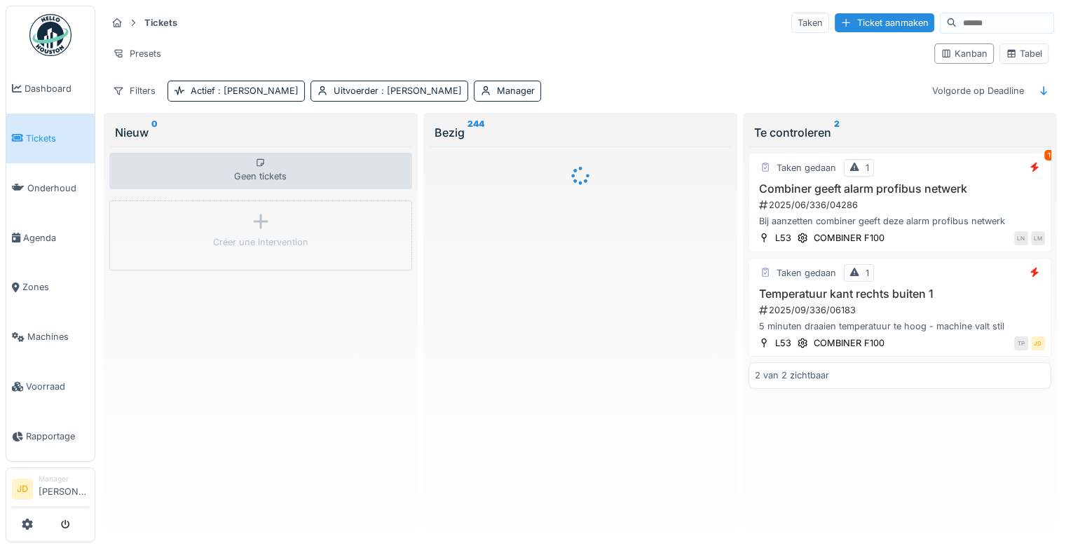
click at [535, 32] on div "Tickets Taken Ticket aanmaken" at bounding box center [581, 22] width 948 height 23
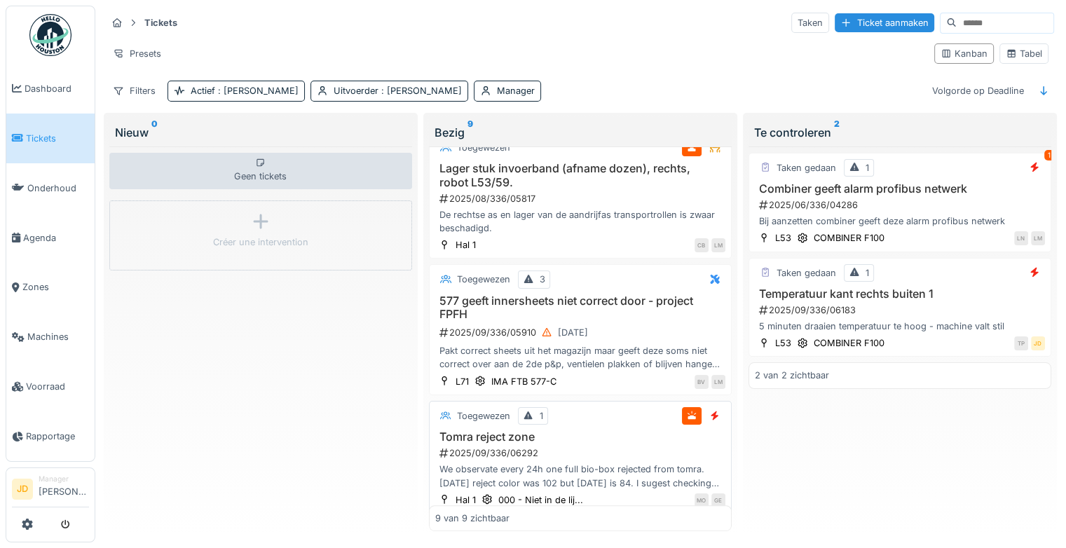
scroll to position [732, 0]
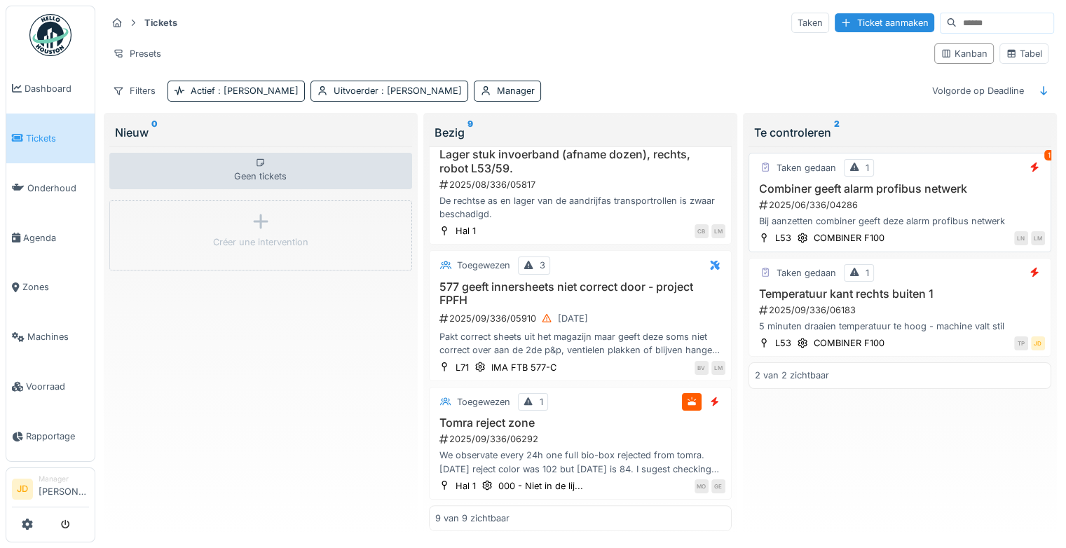
click at [938, 221] on div "Bij aanzetten combiner geeft deze alarm profibus netwerk" at bounding box center [900, 220] width 290 height 13
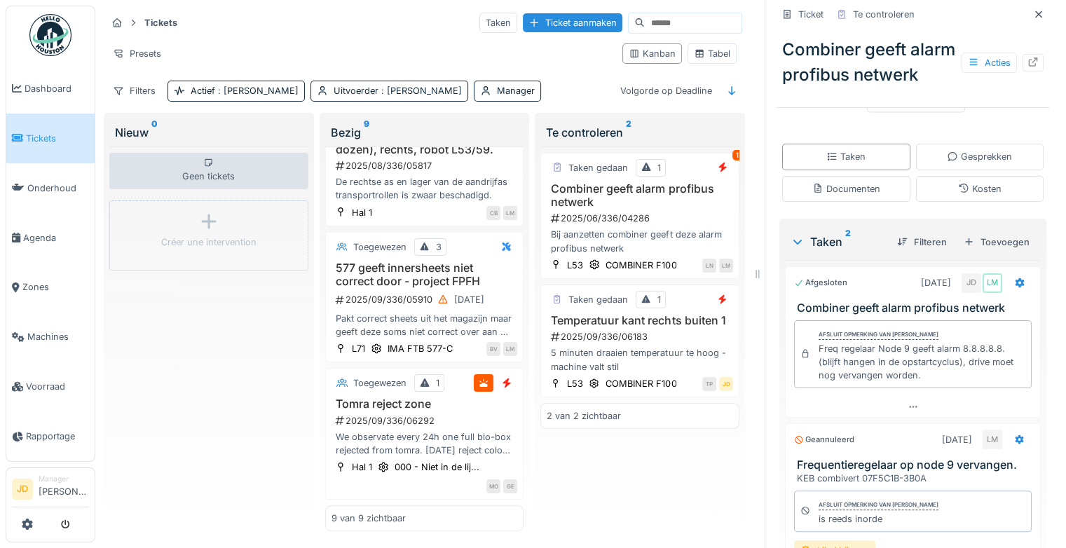
scroll to position [339, 0]
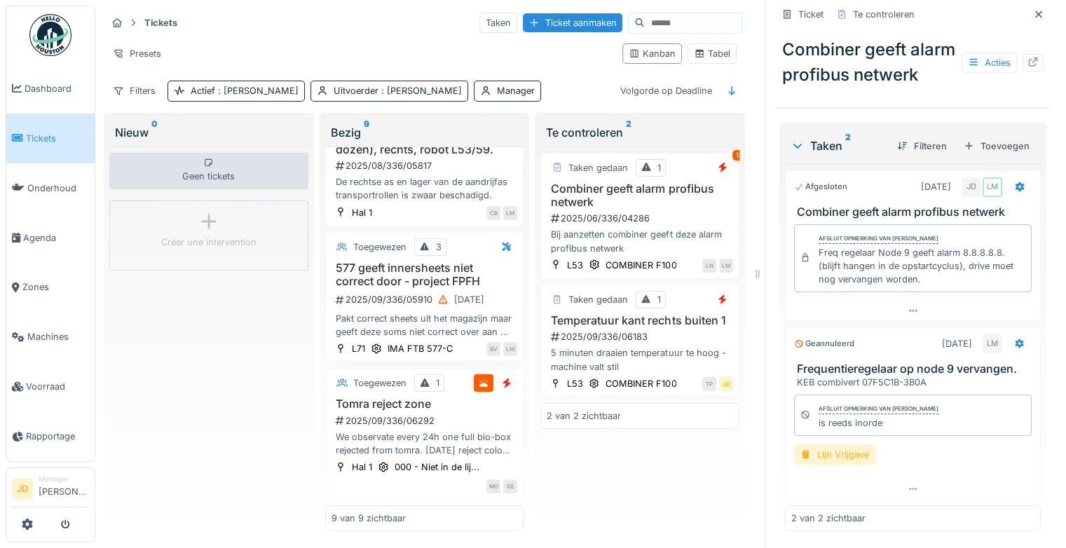
click at [821, 455] on div "Lijn Vrijgave" at bounding box center [834, 454] width 81 height 20
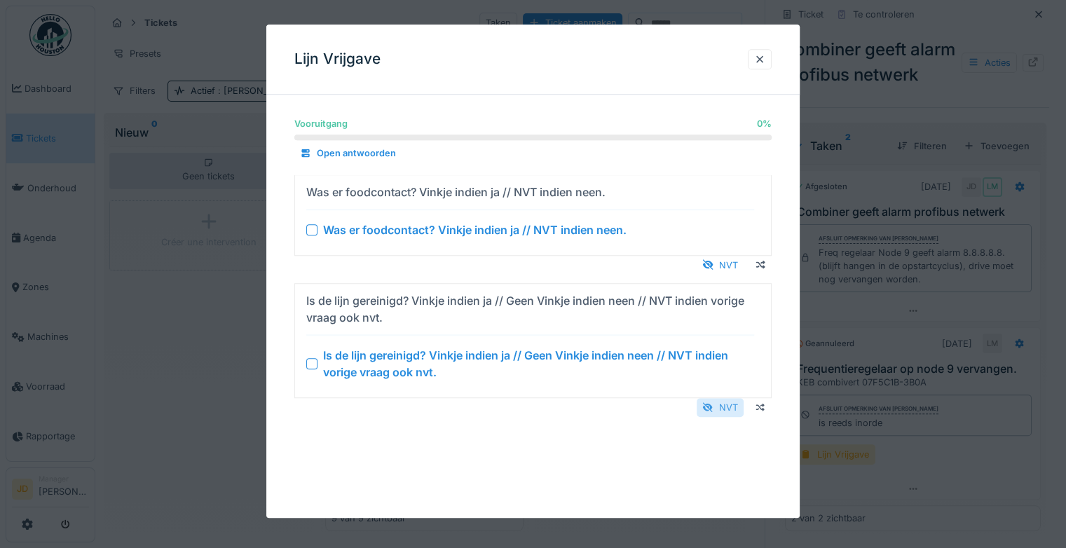
click at [723, 408] on div "NVT" at bounding box center [720, 407] width 47 height 19
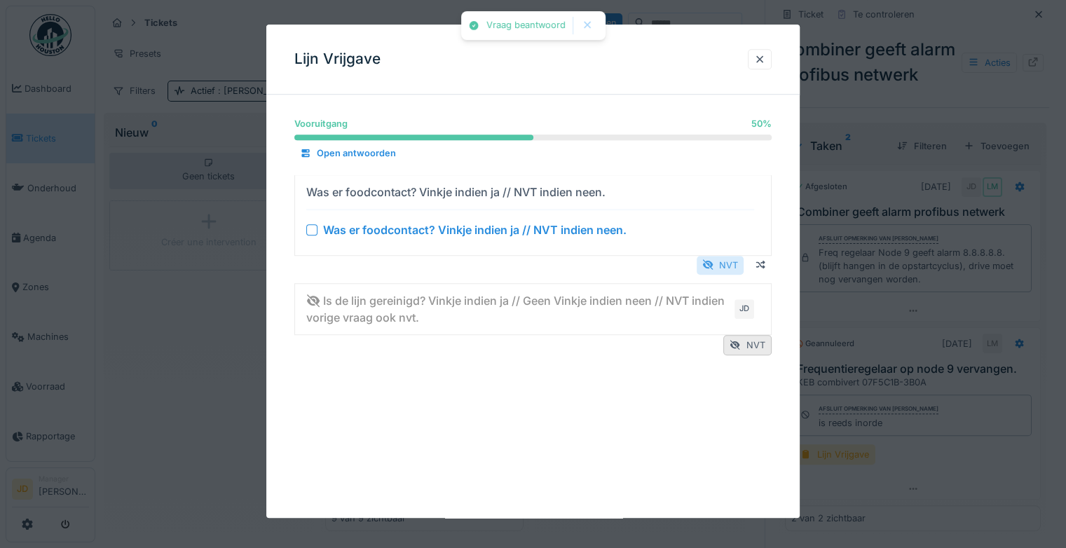
click at [726, 268] on div "NVT" at bounding box center [720, 265] width 47 height 19
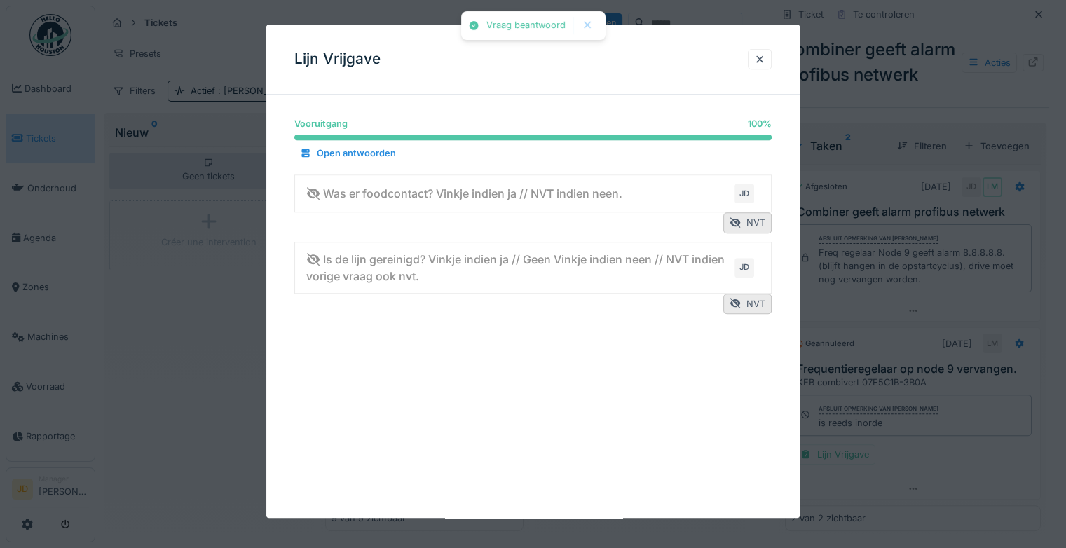
click at [955, 483] on div at bounding box center [533, 274] width 1066 height 548
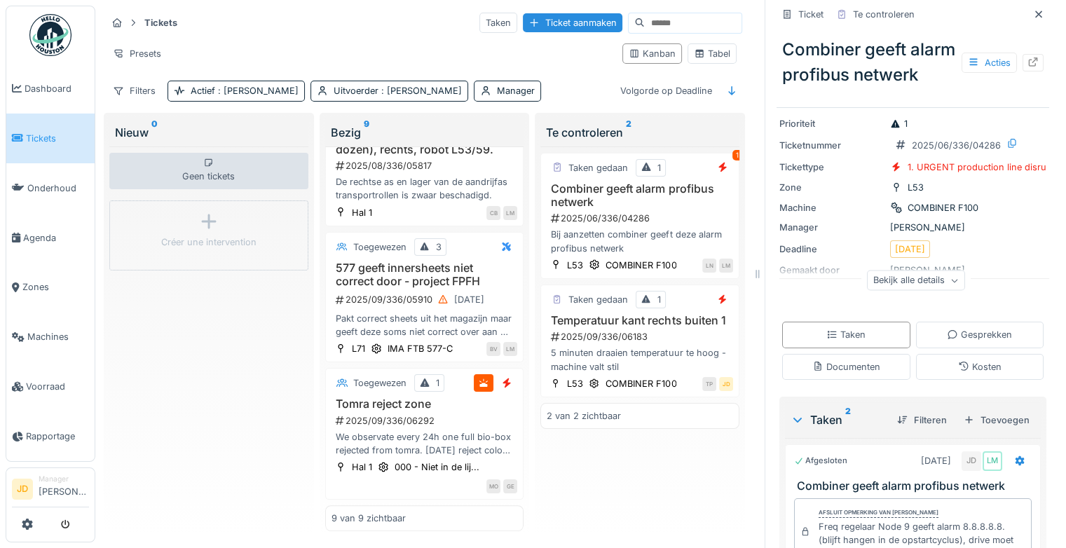
scroll to position [0, 0]
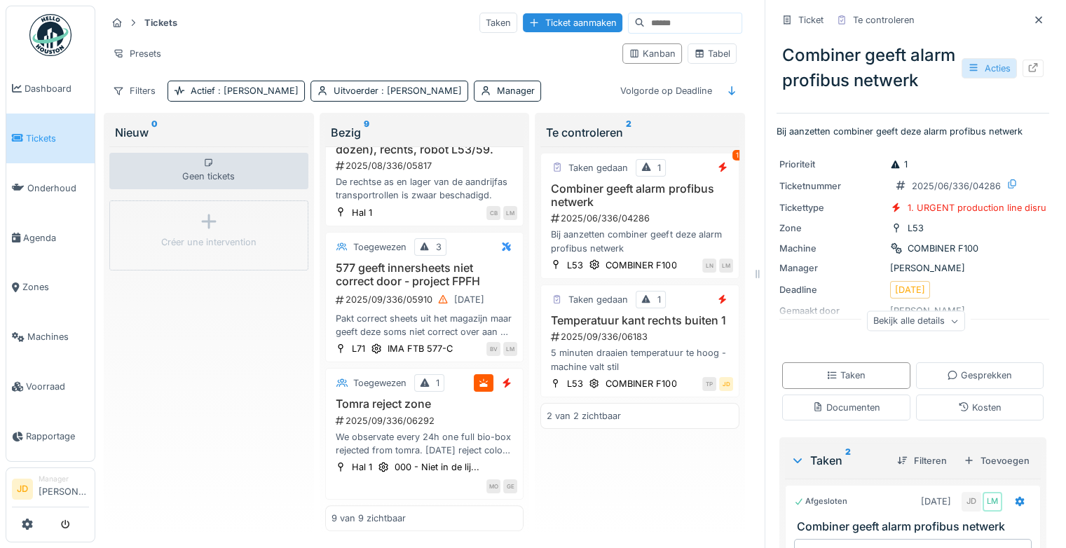
click at [969, 72] on div "Acties" at bounding box center [989, 68] width 55 height 20
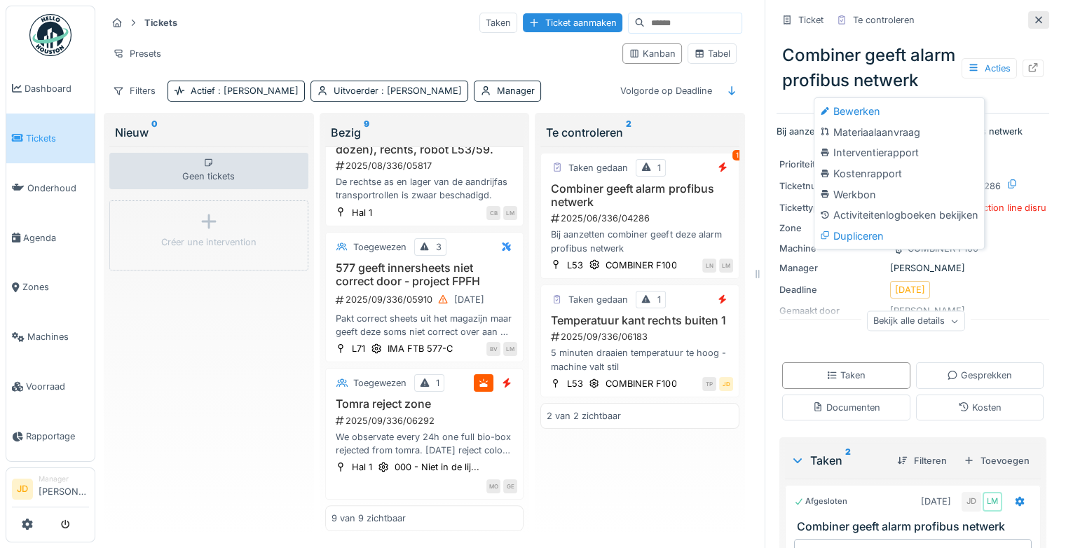
click at [1033, 15] on icon at bounding box center [1038, 19] width 11 height 9
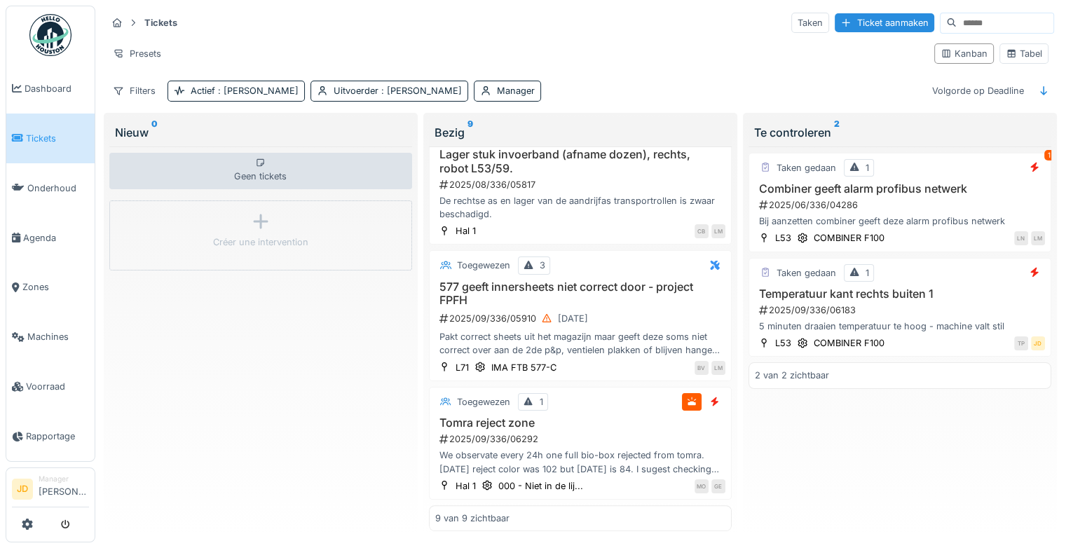
scroll to position [732, 0]
click at [894, 287] on h3 "Temperatuur kant rechts buiten 1" at bounding box center [900, 293] width 290 height 13
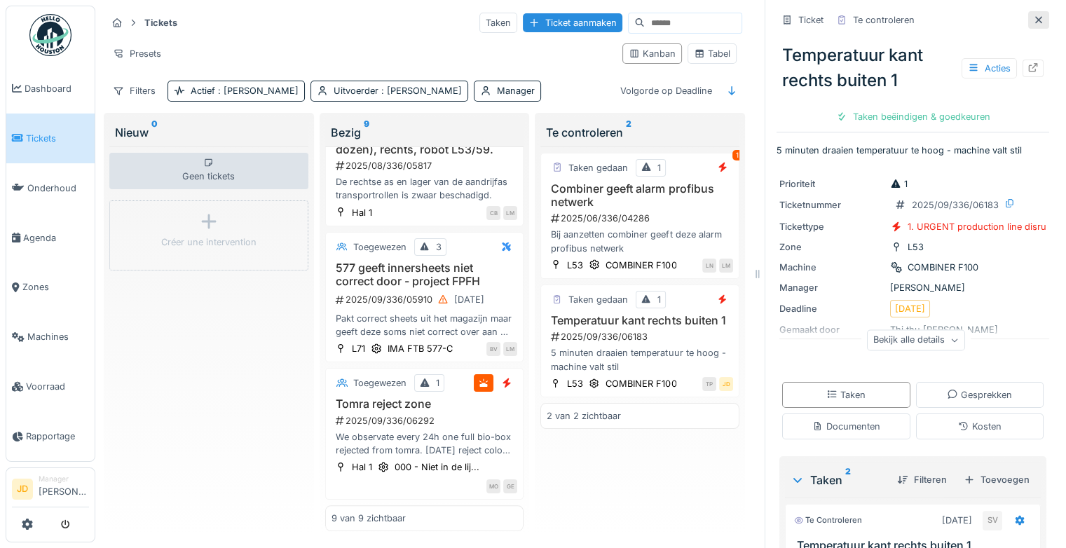
click at [1033, 14] on div at bounding box center [1038, 19] width 11 height 13
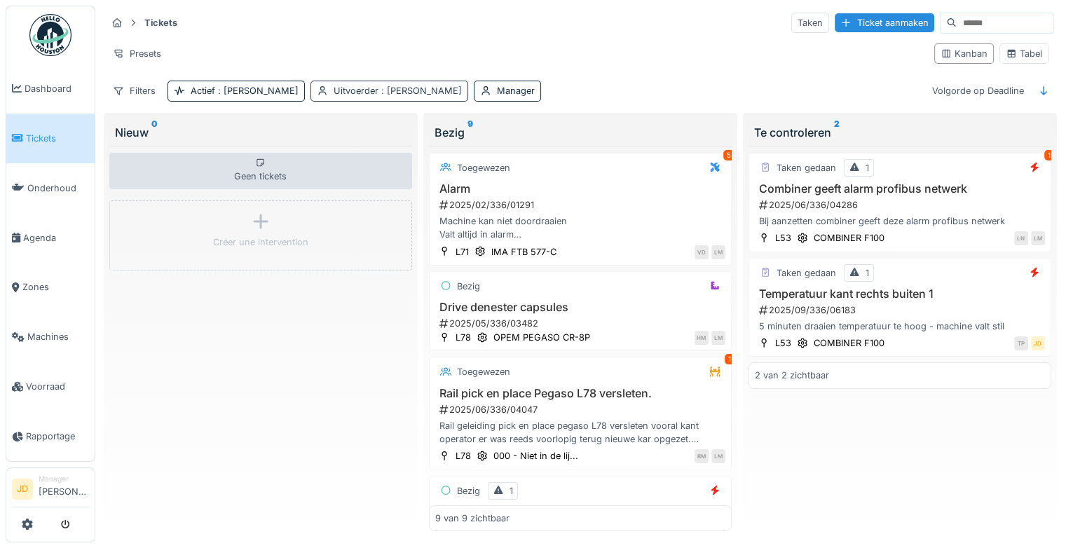
click at [378, 88] on span ": [PERSON_NAME]" at bounding box center [419, 91] width 83 height 11
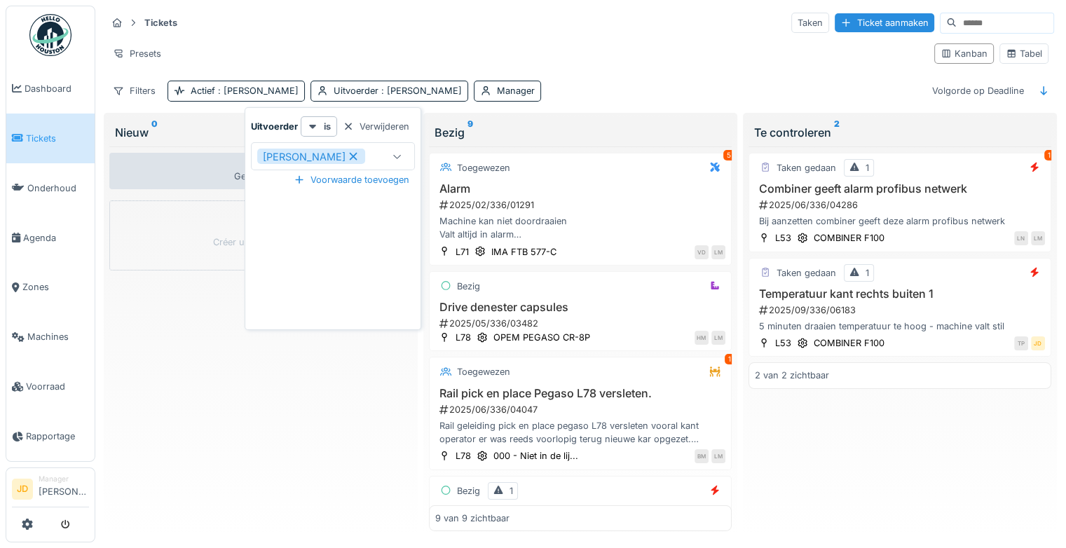
click at [347, 155] on icon at bounding box center [353, 156] width 13 height 10
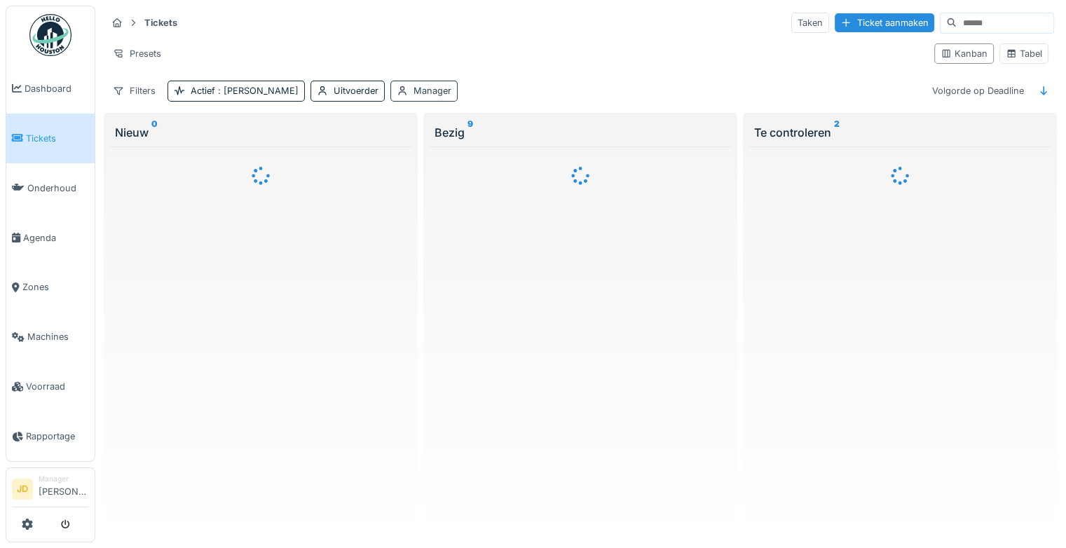
click at [413, 93] on div "Manager" at bounding box center [432, 90] width 38 height 13
click at [383, 158] on div "Manager" at bounding box center [368, 156] width 62 height 15
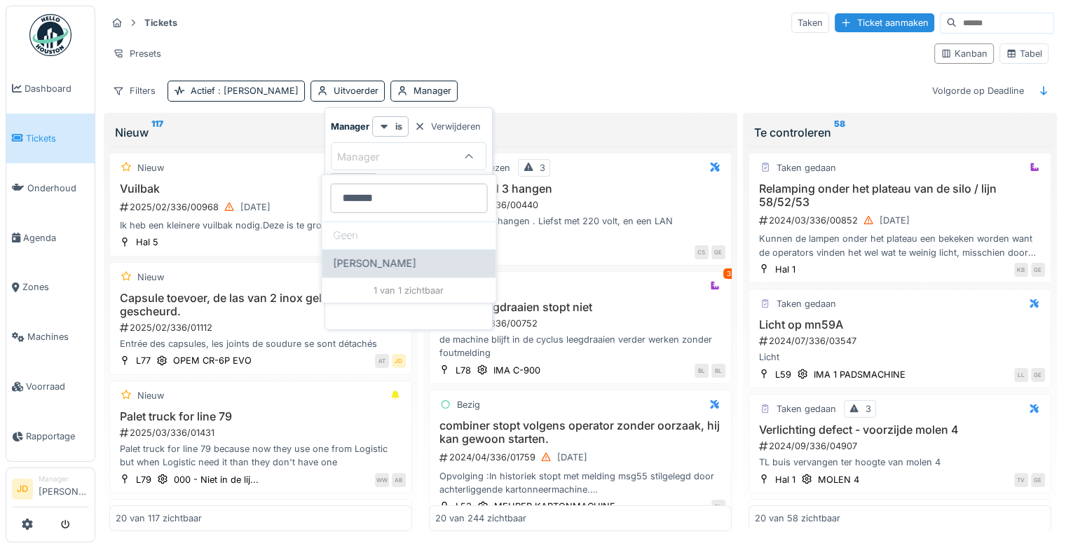
type input "*******"
click at [370, 262] on span "[PERSON_NAME]" at bounding box center [374, 263] width 83 height 15
type input "****"
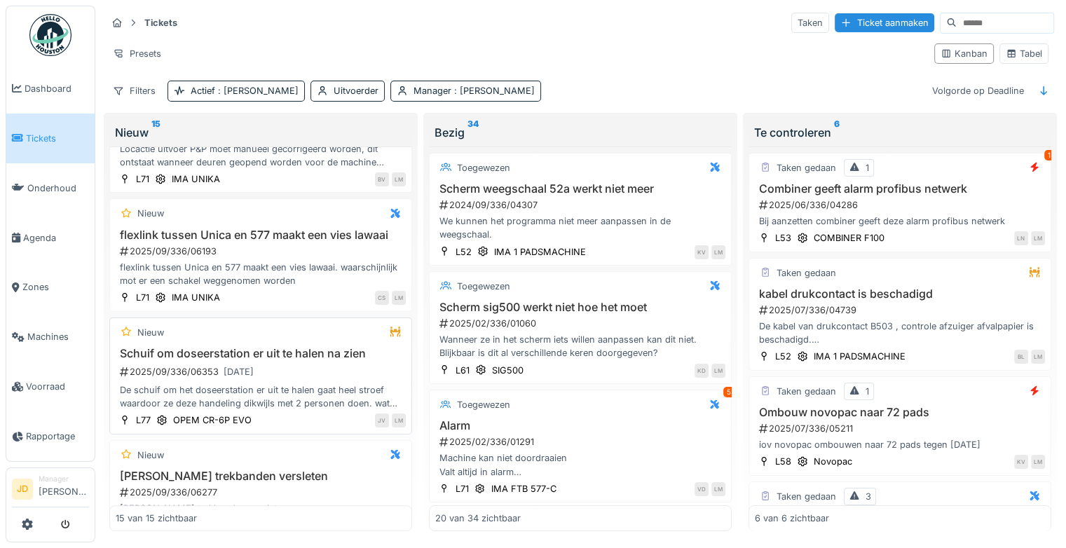
scroll to position [1202, 0]
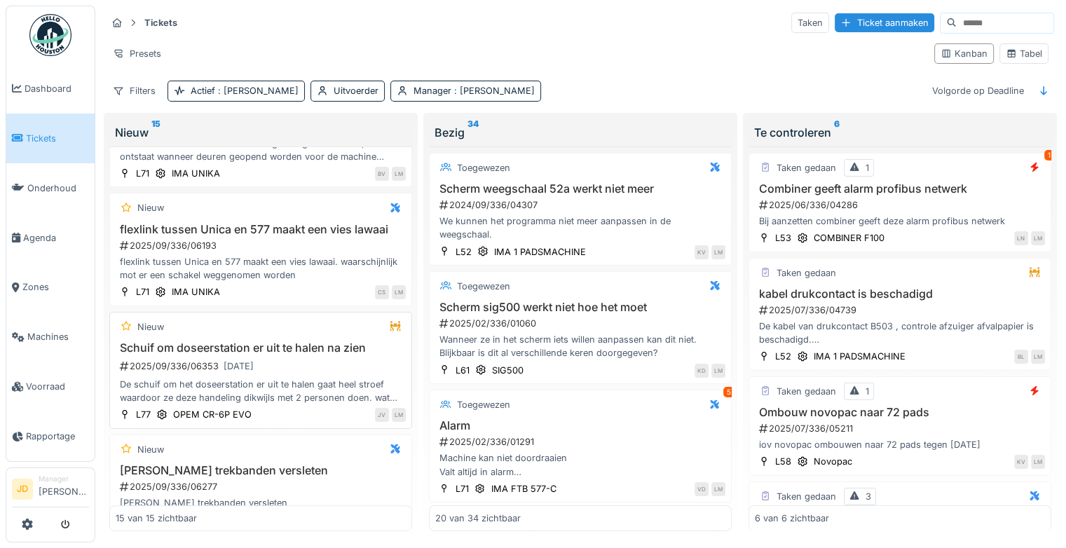
click at [303, 378] on div "De schuif om het doseerstation er uit te halen gaat heel stroef waardoor ze dez…" at bounding box center [261, 391] width 290 height 27
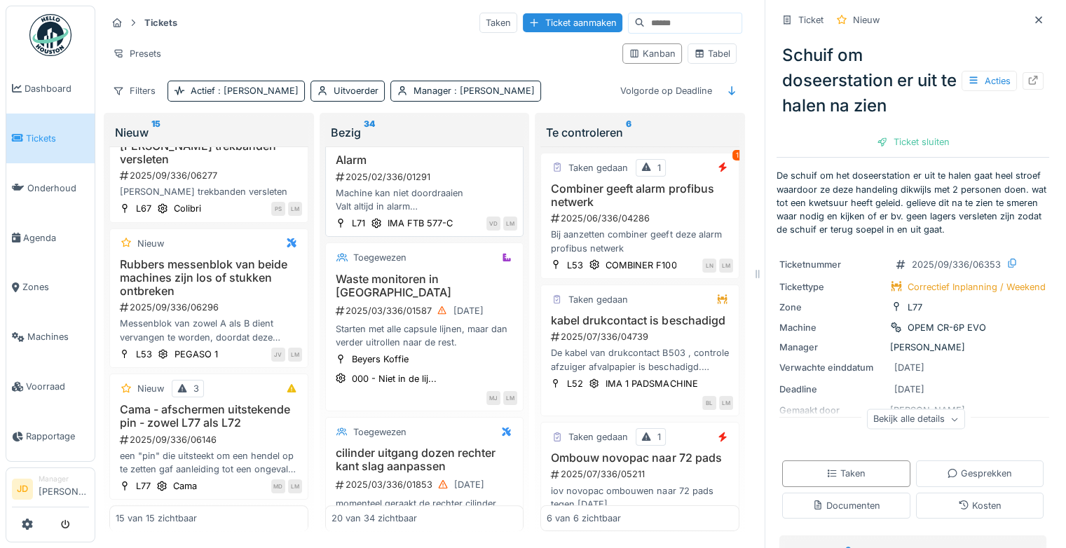
scroll to position [320, 0]
